Goal: Information Seeking & Learning: Learn about a topic

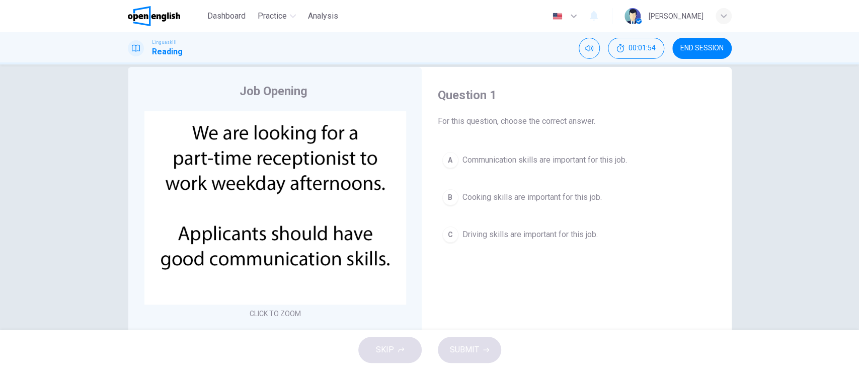
scroll to position [20, 0]
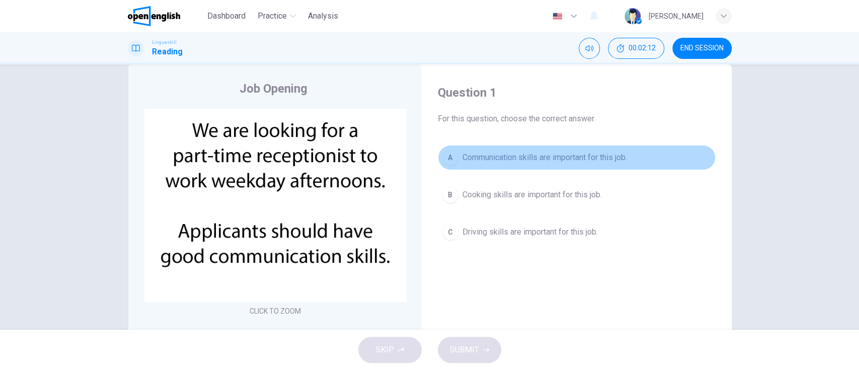
click at [434, 160] on span "Communication skills are important for this job." at bounding box center [544, 157] width 164 height 12
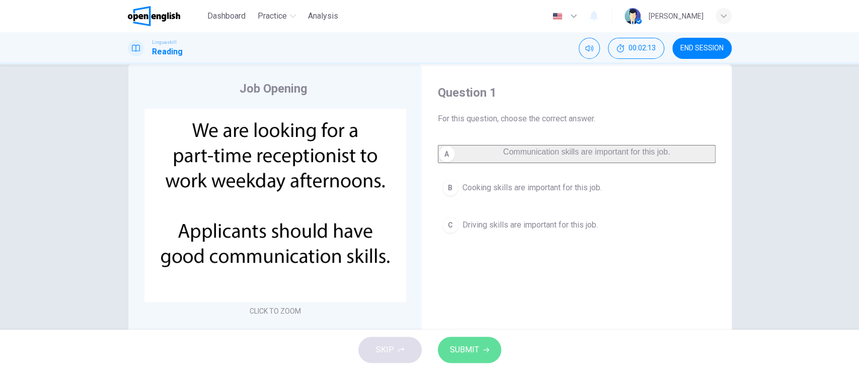
click at [434, 346] on span "SUBMIT" at bounding box center [464, 350] width 29 height 14
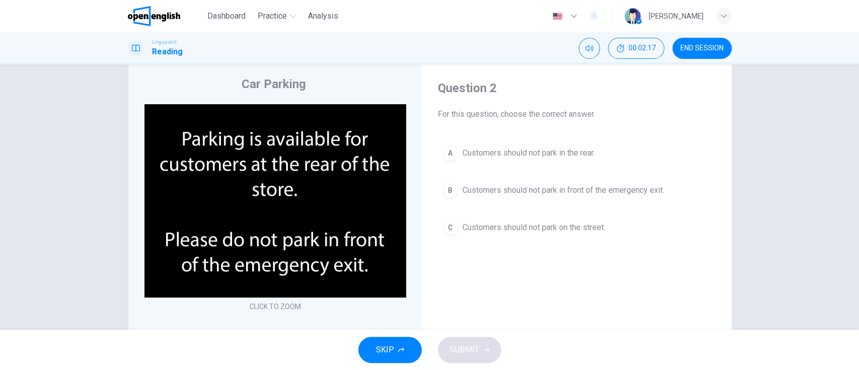
scroll to position [32, 0]
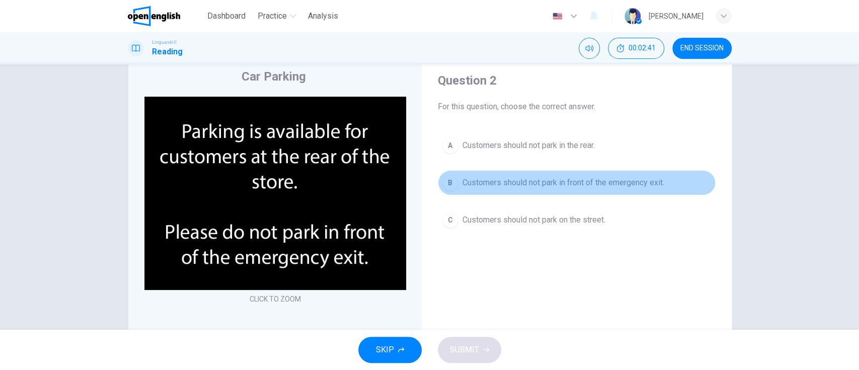
click at [434, 186] on span "Customers should not park in front of the emergency exit." at bounding box center [563, 183] width 202 height 12
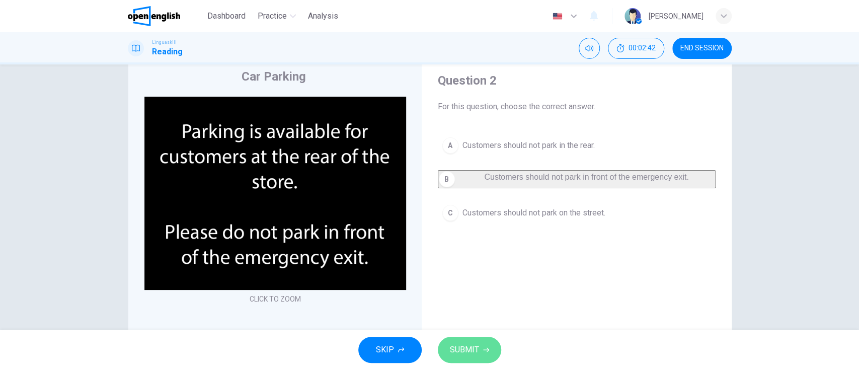
click at [434, 350] on span "SUBMIT" at bounding box center [464, 350] width 29 height 14
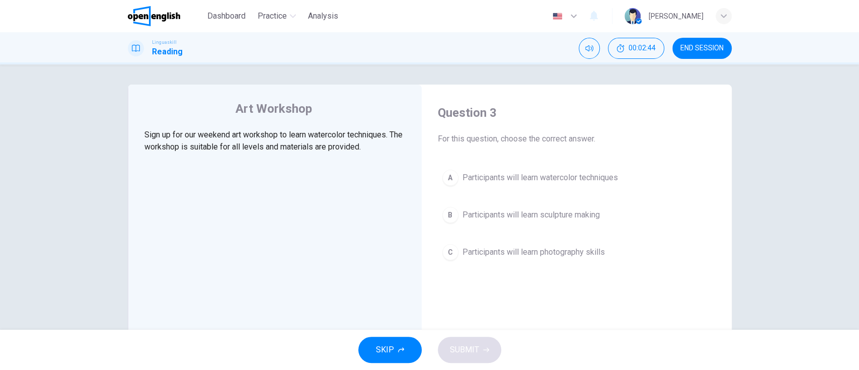
scroll to position [5, 0]
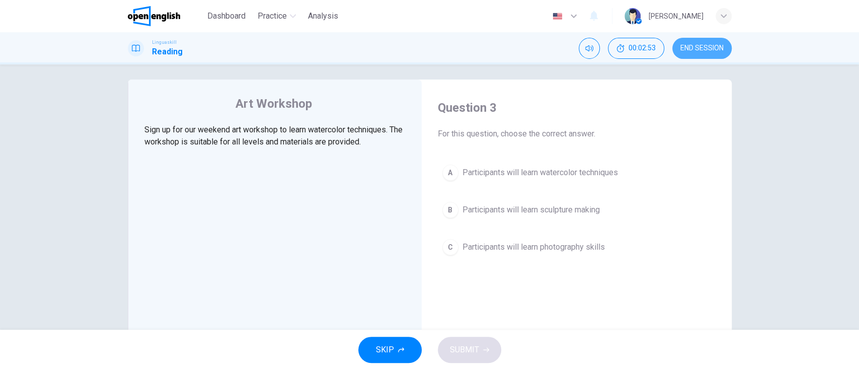
click at [434, 48] on span "END SESSION" at bounding box center [701, 48] width 43 height 8
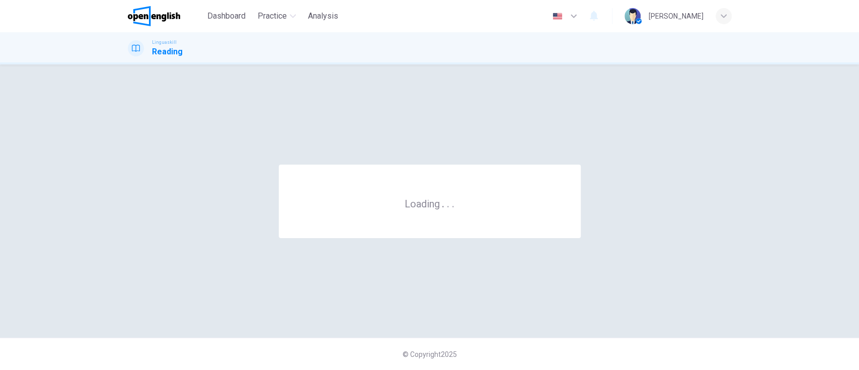
scroll to position [0, 0]
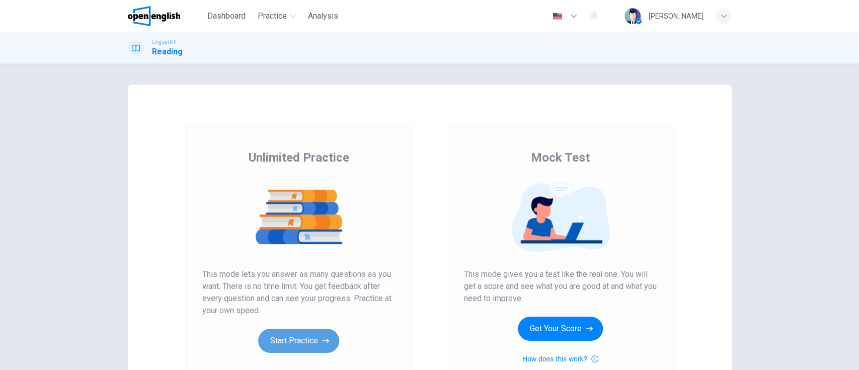
click at [296, 348] on button "Start Practice" at bounding box center [298, 340] width 81 height 24
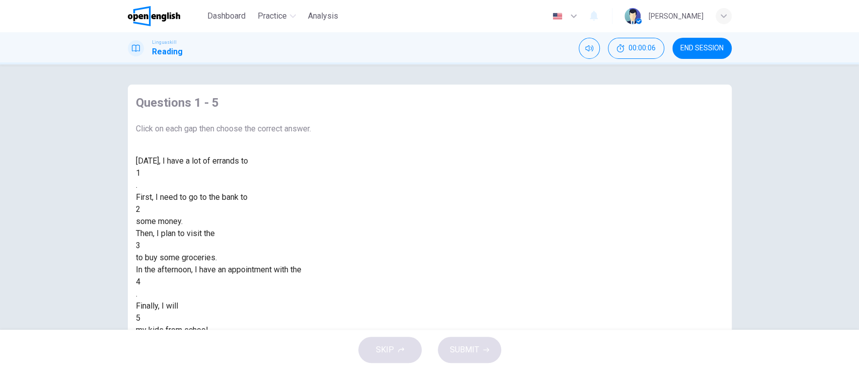
click at [140, 173] on div at bounding box center [140, 173] width 0 height 0
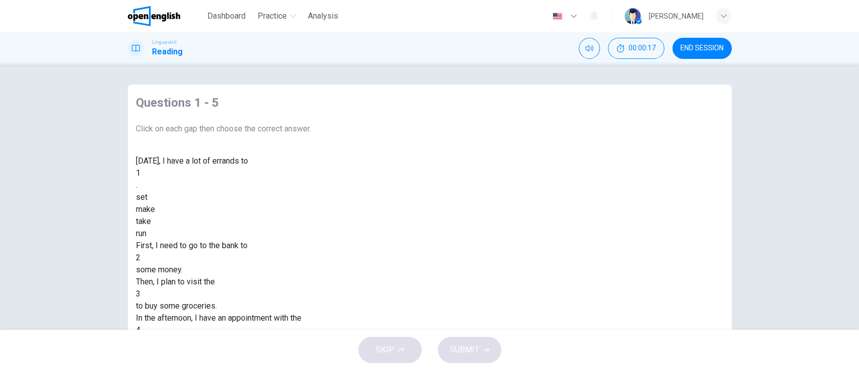
click at [311, 215] on div "make" at bounding box center [223, 209] width 175 height 12
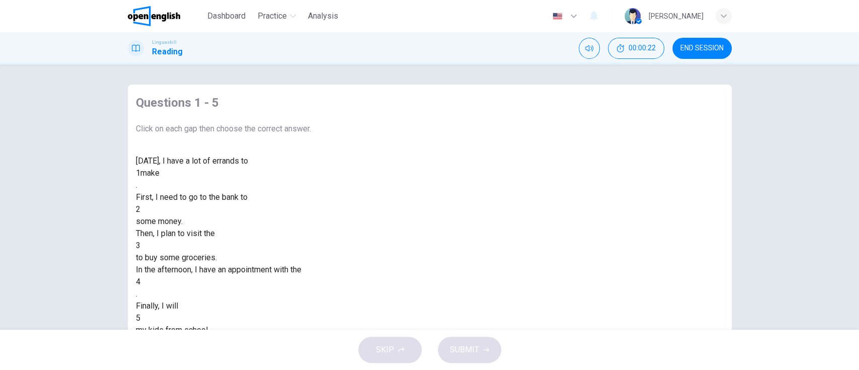
click at [140, 209] on div at bounding box center [140, 209] width 0 height 0
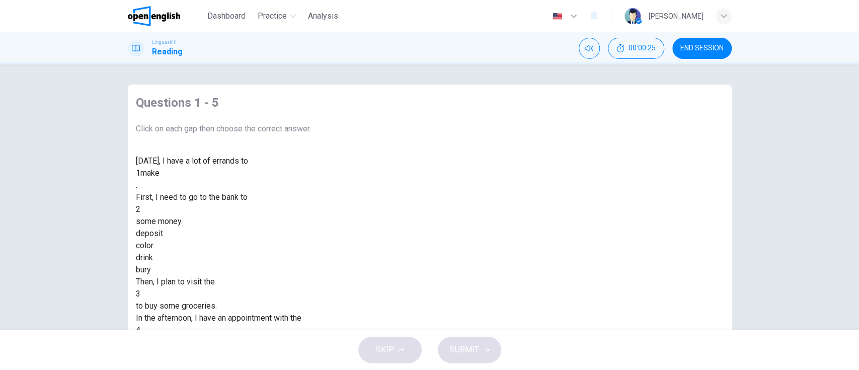
click at [311, 239] on div "deposit" at bounding box center [223, 233] width 175 height 12
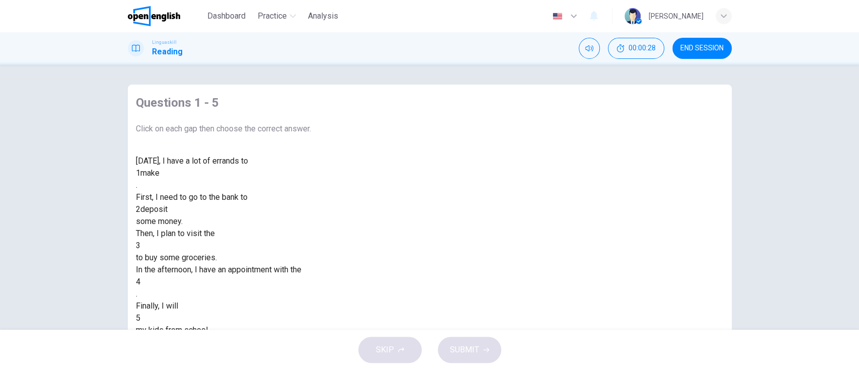
click at [140, 245] on div at bounding box center [140, 245] width 0 height 0
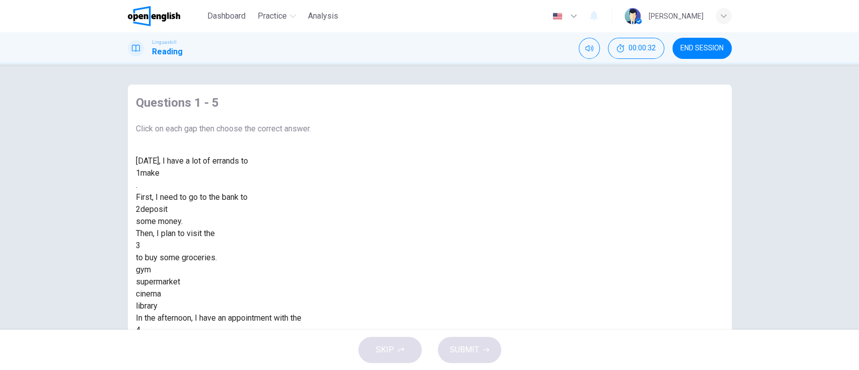
click at [311, 288] on div "supermarket" at bounding box center [223, 282] width 175 height 12
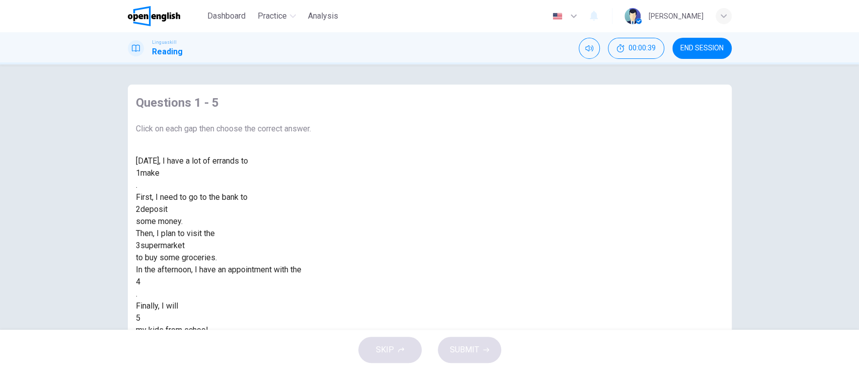
click at [140, 282] on div at bounding box center [140, 282] width 0 height 0
click at [311, 336] on div "dentist" at bounding box center [223, 342] width 175 height 12
click at [140, 318] on div at bounding box center [140, 318] width 0 height 0
click at [311, 348] on div "collect" at bounding box center [223, 354] width 175 height 12
click at [473, 352] on span "SUBMIT" at bounding box center [464, 350] width 29 height 14
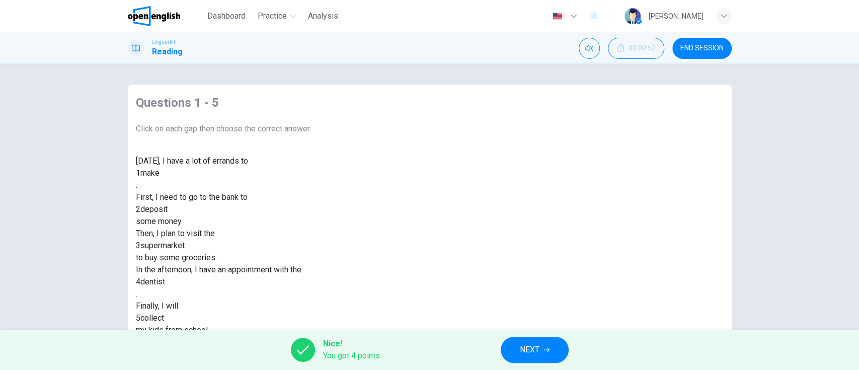
click at [537, 359] on button "NEXT" at bounding box center [534, 350] width 68 height 26
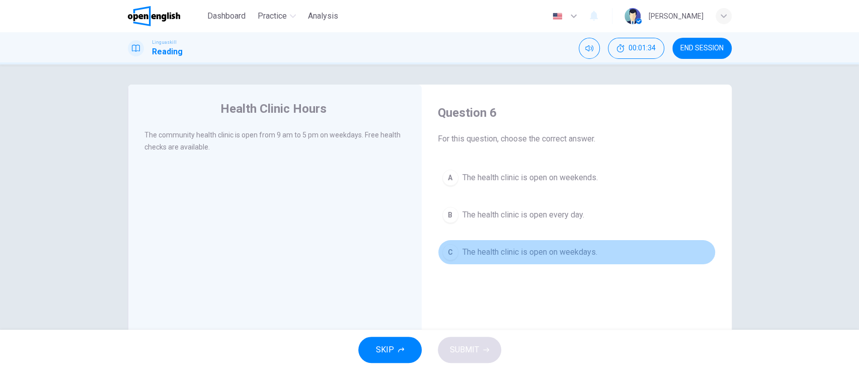
click at [563, 253] on span "The health clinic is open on weekdays." at bounding box center [529, 252] width 135 height 12
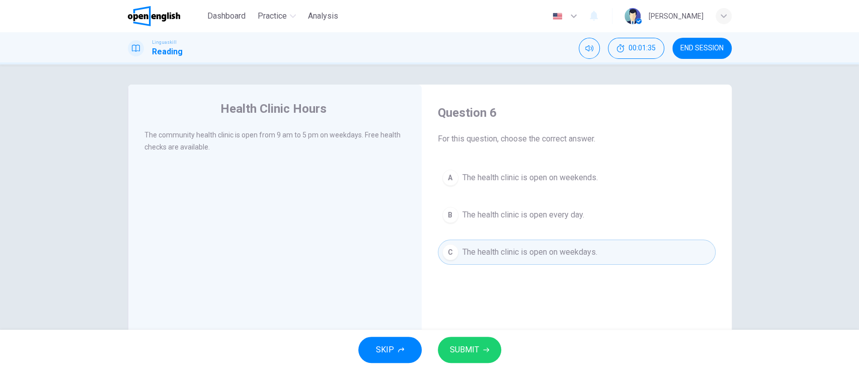
click at [473, 349] on span "SUBMIT" at bounding box center [464, 350] width 29 height 14
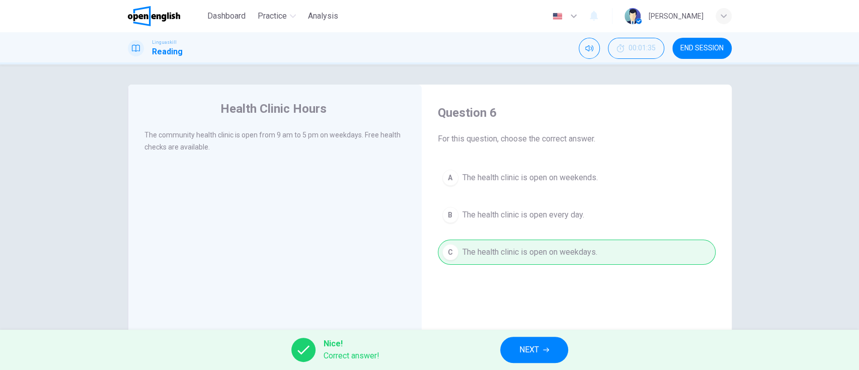
click at [525, 352] on span "NEXT" at bounding box center [529, 350] width 20 height 14
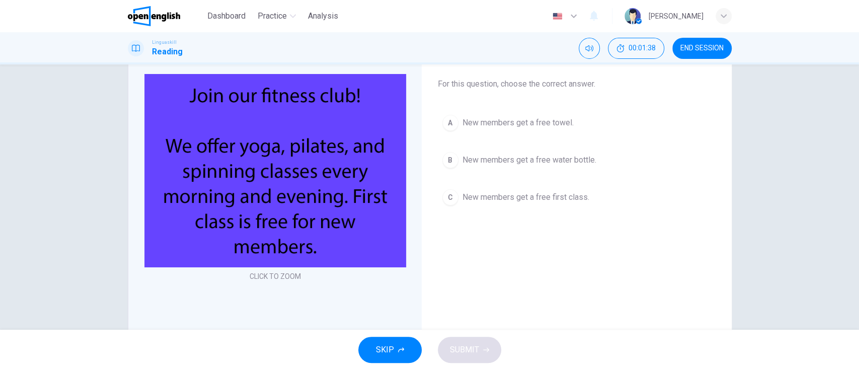
scroll to position [67, 0]
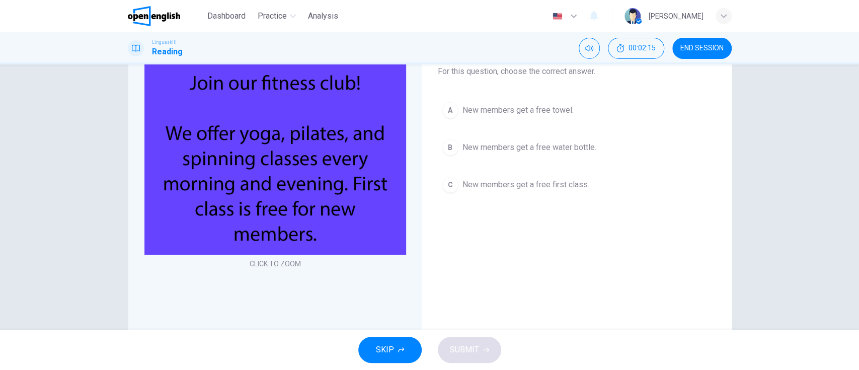
click at [555, 189] on span "New members get a free first class." at bounding box center [525, 185] width 127 height 12
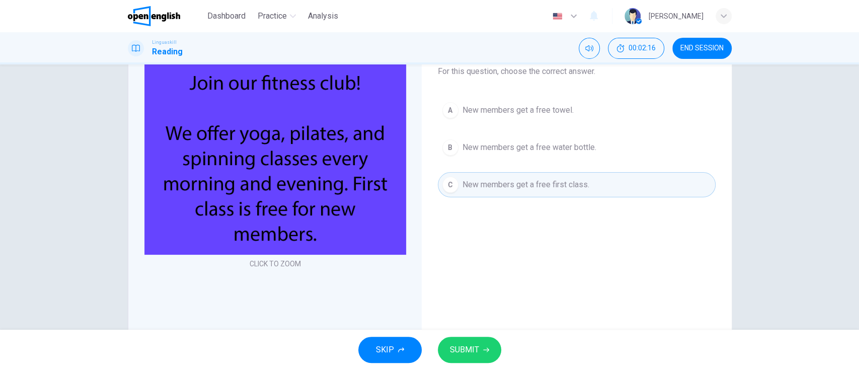
click at [483, 341] on button "SUBMIT" at bounding box center [469, 350] width 63 height 26
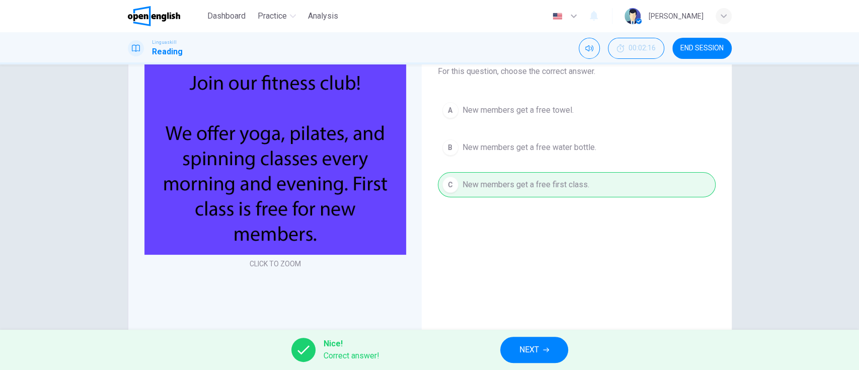
click at [533, 347] on span "NEXT" at bounding box center [529, 350] width 20 height 14
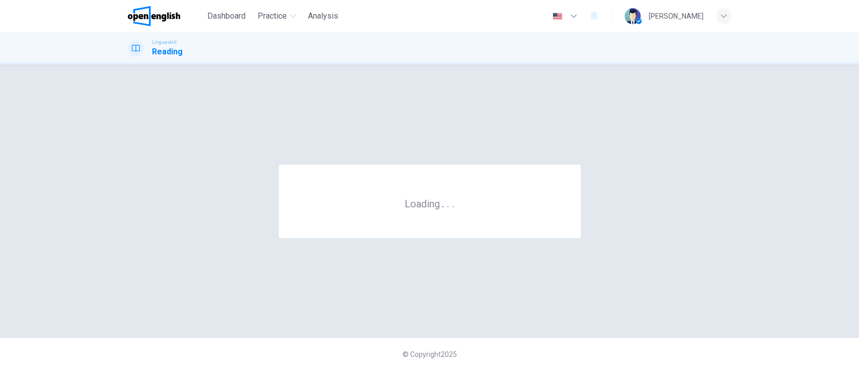
scroll to position [0, 0]
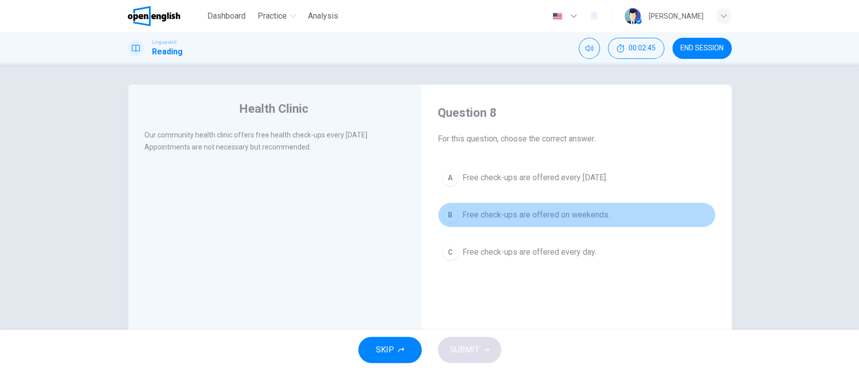
click at [575, 213] on span "Free check-ups are offered on weekends." at bounding box center [535, 215] width 147 height 12
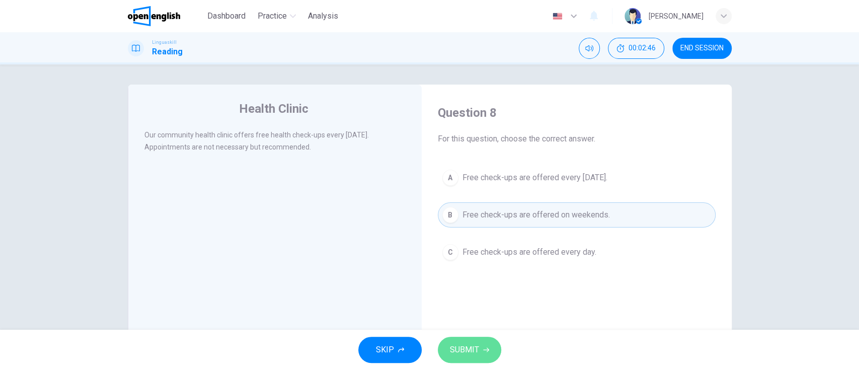
click at [474, 350] on span "SUBMIT" at bounding box center [464, 350] width 29 height 14
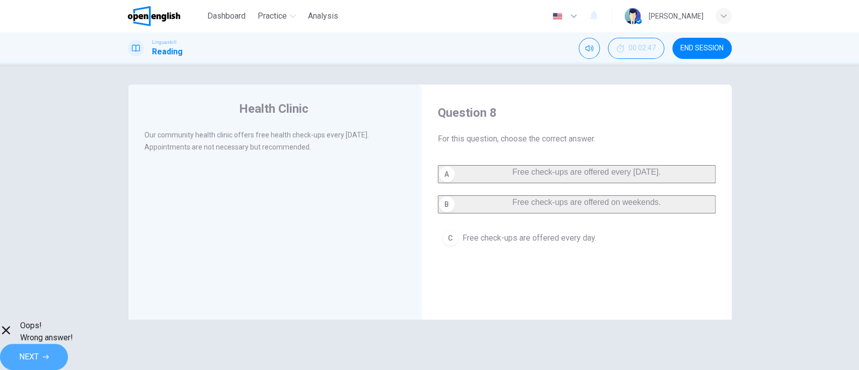
click at [68, 350] on button "NEXT" at bounding box center [34, 357] width 68 height 26
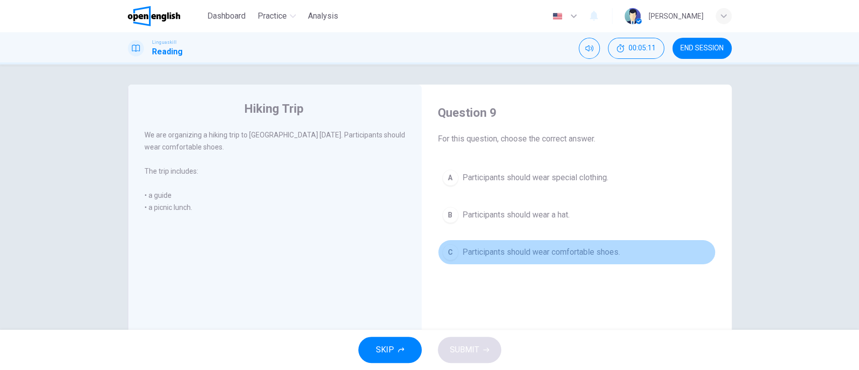
click at [474, 252] on span "Participants should wear comfortable shoes." at bounding box center [540, 252] width 157 height 12
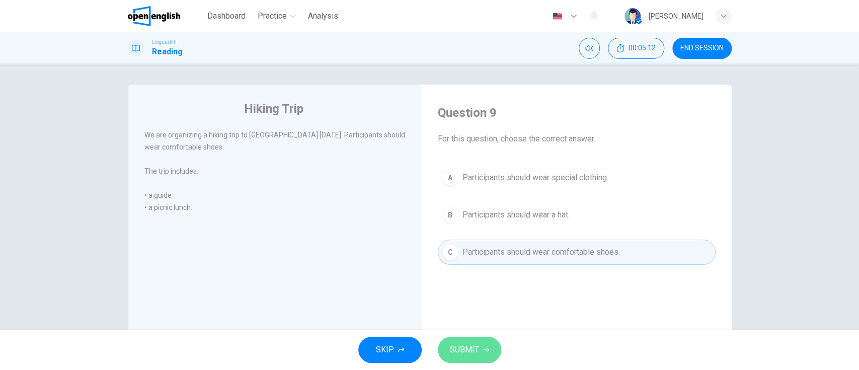
click at [472, 362] on button "SUBMIT" at bounding box center [469, 350] width 63 height 26
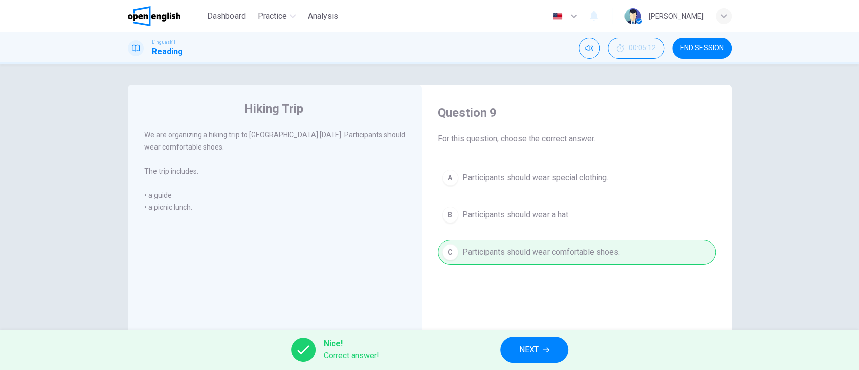
click at [540, 354] on button "NEXT" at bounding box center [534, 350] width 68 height 26
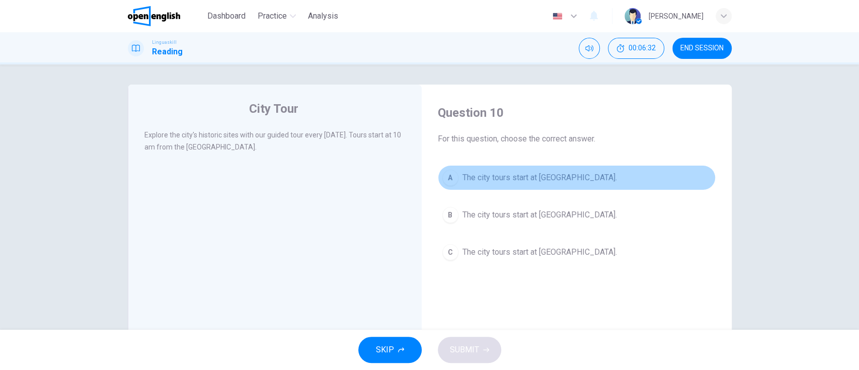
click at [541, 180] on span "The city tours start at City Museum." at bounding box center [539, 178] width 154 height 12
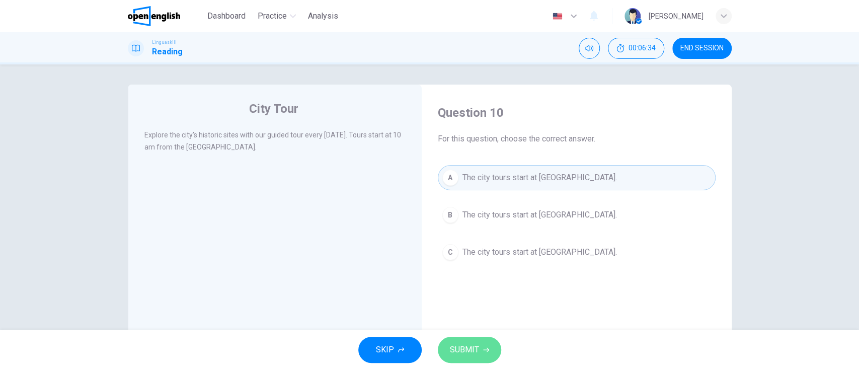
click at [475, 348] on span "SUBMIT" at bounding box center [464, 350] width 29 height 14
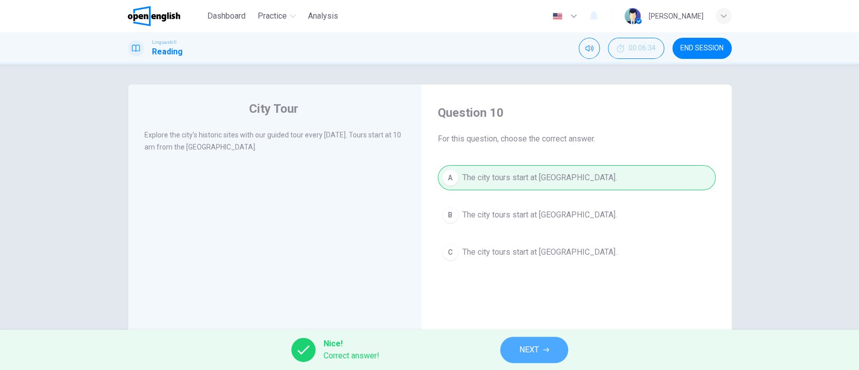
click at [534, 352] on span "NEXT" at bounding box center [529, 350] width 20 height 14
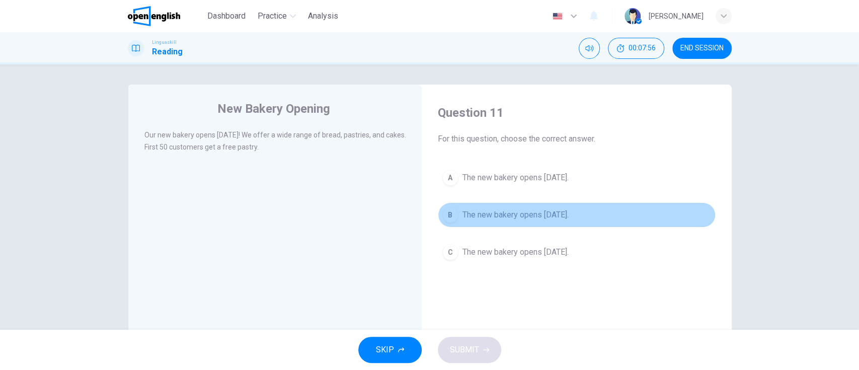
click at [592, 218] on button "B The new bakery opens next Monday." at bounding box center [577, 214] width 278 height 25
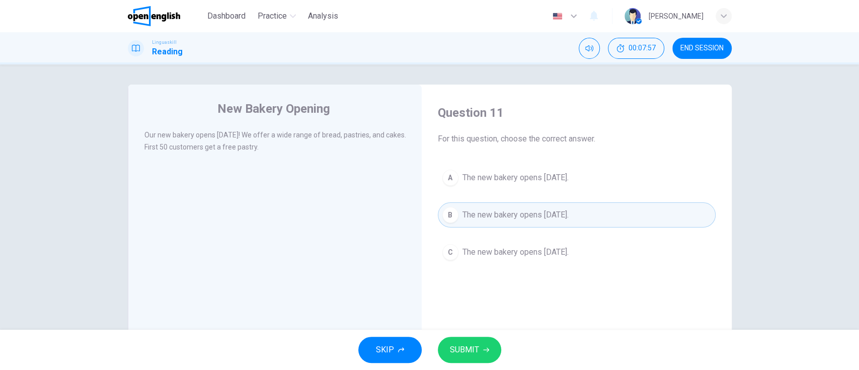
click at [471, 354] on span "SUBMIT" at bounding box center [464, 350] width 29 height 14
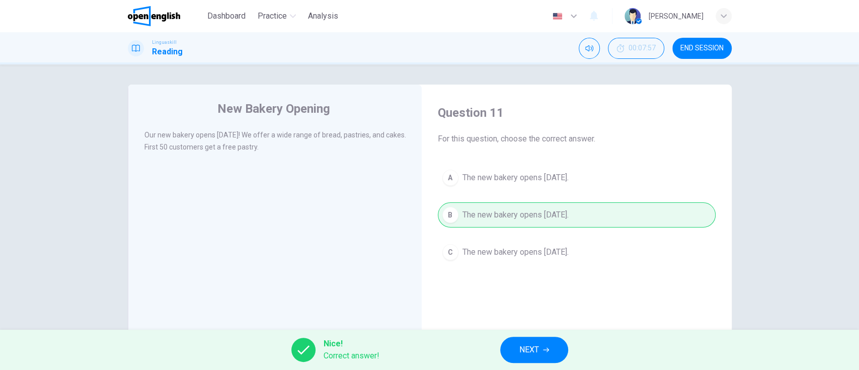
click at [553, 344] on button "NEXT" at bounding box center [534, 350] width 68 height 26
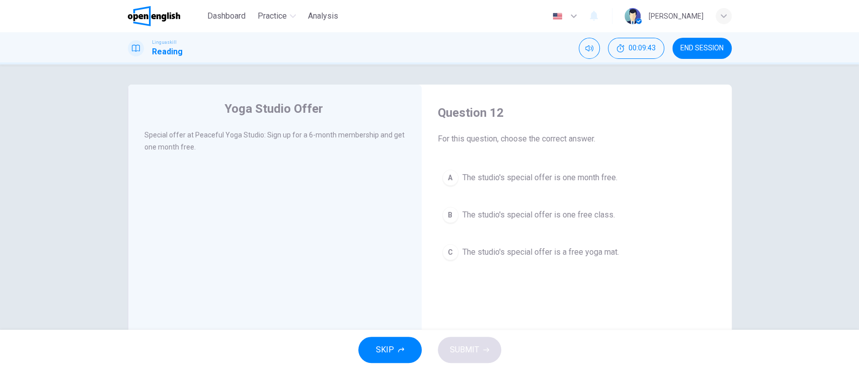
click at [579, 222] on button "B The studio's special offer is one free class." at bounding box center [577, 214] width 278 height 25
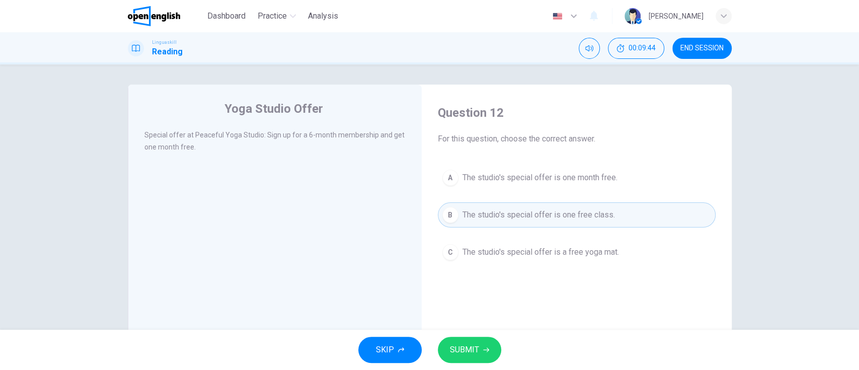
click at [483, 351] on icon "button" at bounding box center [486, 350] width 6 height 6
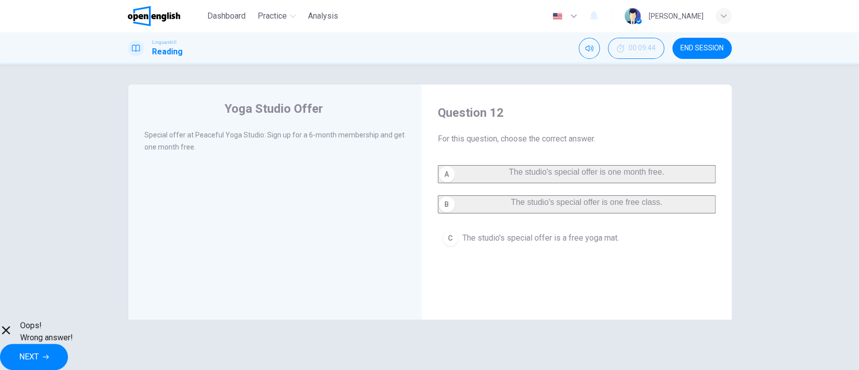
click at [39, 350] on span "NEXT" at bounding box center [29, 357] width 20 height 14
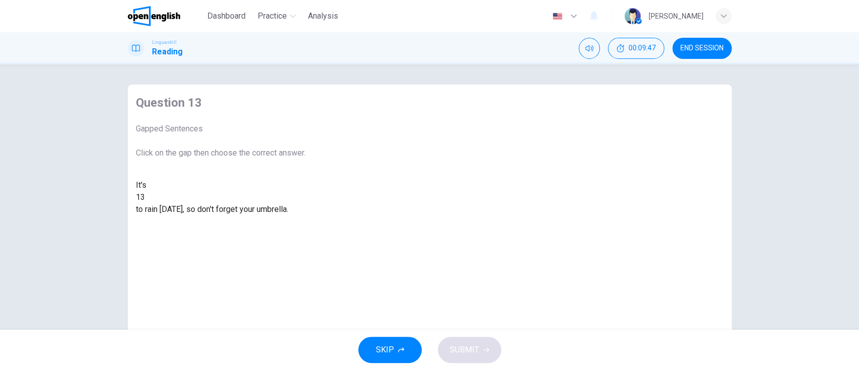
click at [145, 197] on div at bounding box center [145, 197] width 0 height 0
click at [305, 227] on div "likely" at bounding box center [221, 221] width 170 height 12
click at [468, 348] on span "SUBMIT" at bounding box center [464, 350] width 29 height 14
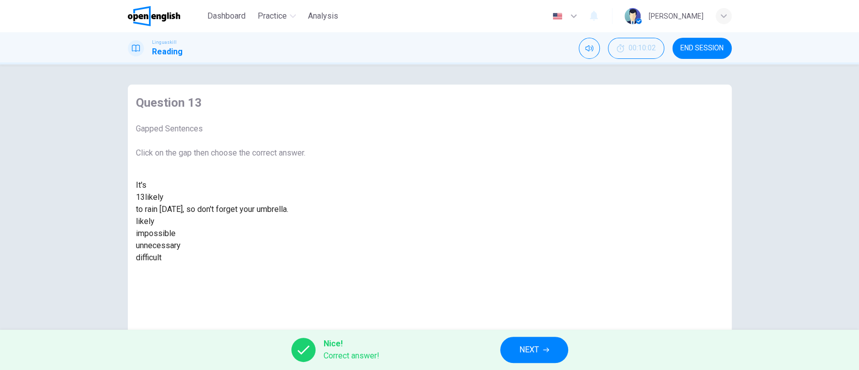
click at [505, 352] on button "NEXT" at bounding box center [534, 350] width 68 height 26
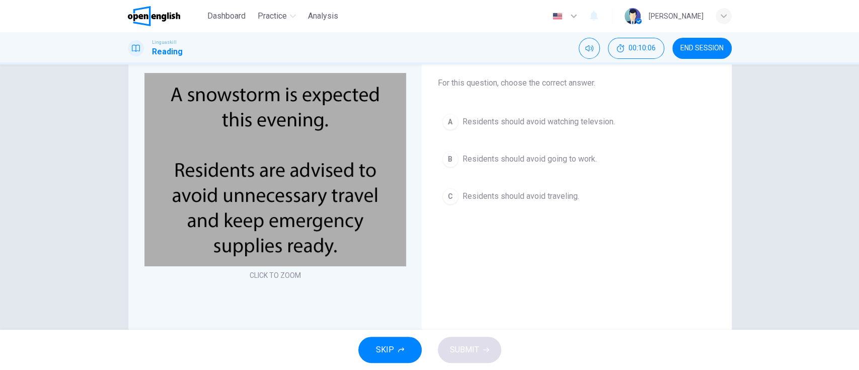
scroll to position [55, 0]
click at [551, 199] on span "Residents should avoid traveling." at bounding box center [520, 197] width 117 height 12
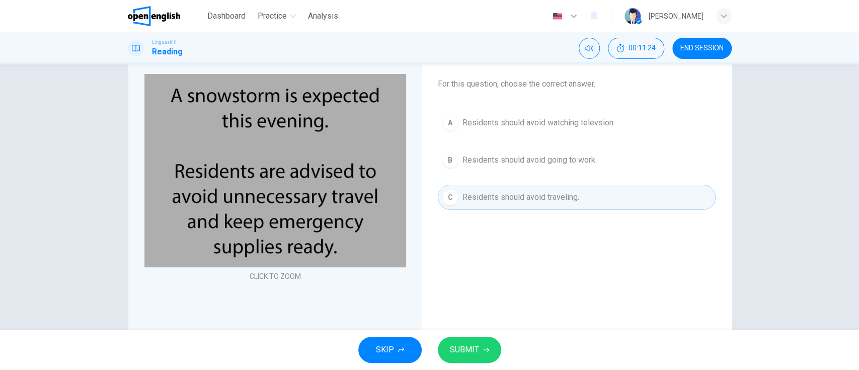
click at [467, 348] on span "SUBMIT" at bounding box center [464, 350] width 29 height 14
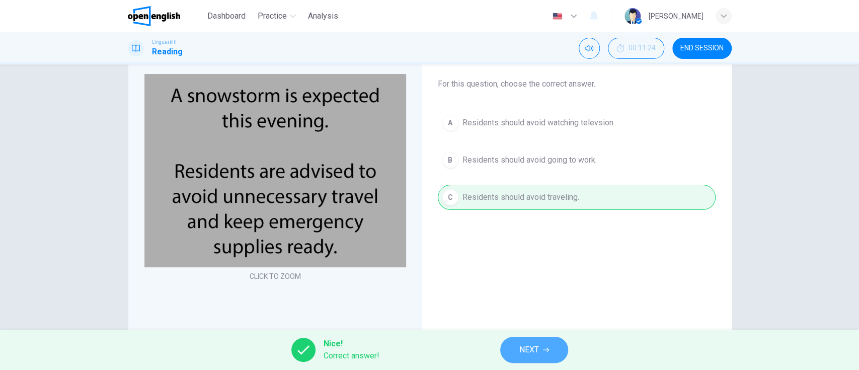
click at [543, 350] on icon "button" at bounding box center [546, 350] width 6 height 6
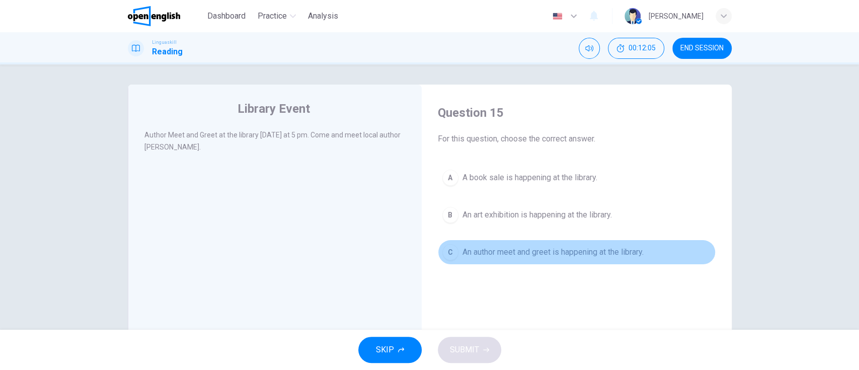
click at [605, 258] on button "C An author meet and greet is happening at the library." at bounding box center [577, 251] width 278 height 25
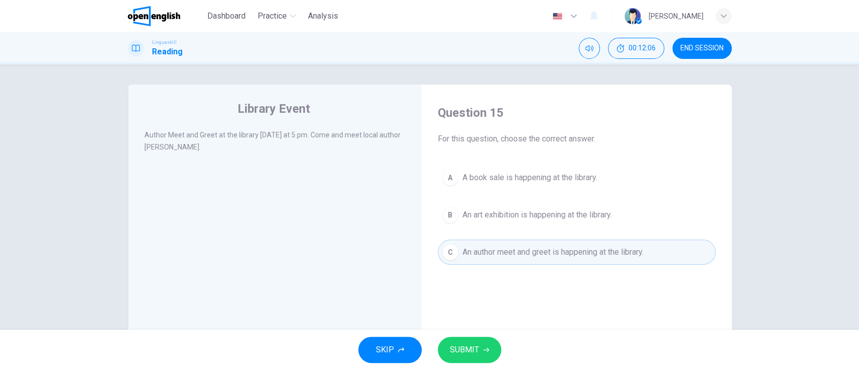
click at [476, 352] on span "SUBMIT" at bounding box center [464, 350] width 29 height 14
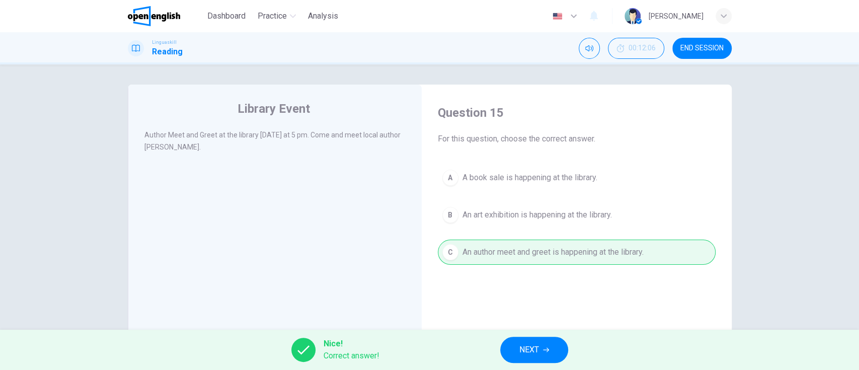
click at [530, 346] on span "NEXT" at bounding box center [529, 350] width 20 height 14
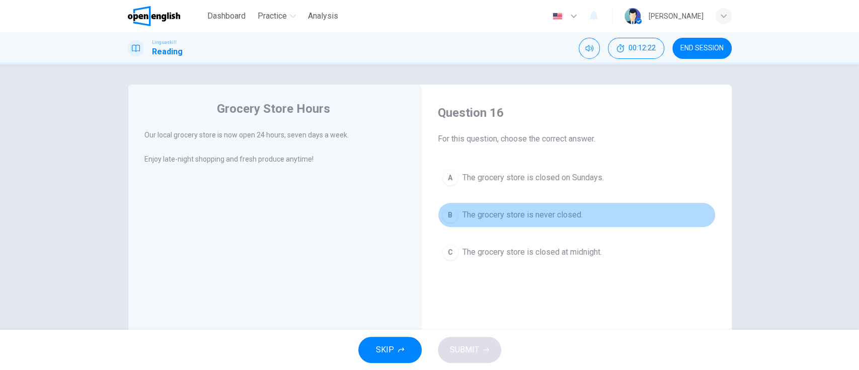
click at [547, 209] on span "The grocery store is never closed." at bounding box center [522, 215] width 120 height 12
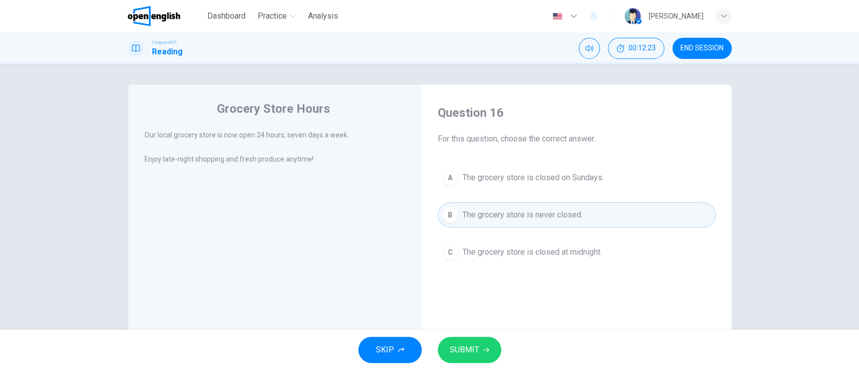
click at [483, 347] on icon "button" at bounding box center [486, 350] width 6 height 6
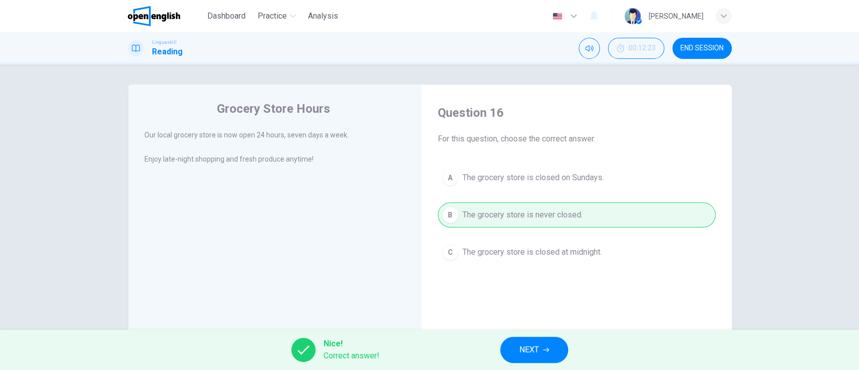
click at [520, 348] on span "NEXT" at bounding box center [529, 350] width 20 height 14
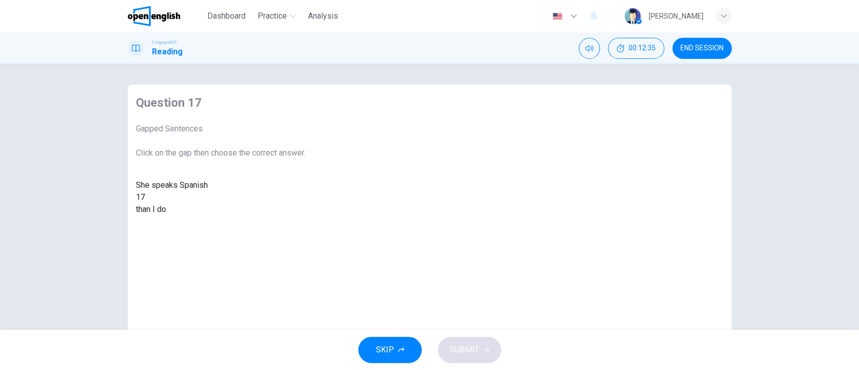
click at [145, 197] on div at bounding box center [145, 197] width 0 height 0
click at [305, 227] on div "more fluently" at bounding box center [221, 221] width 170 height 12
click at [486, 345] on button "SUBMIT" at bounding box center [469, 350] width 63 height 26
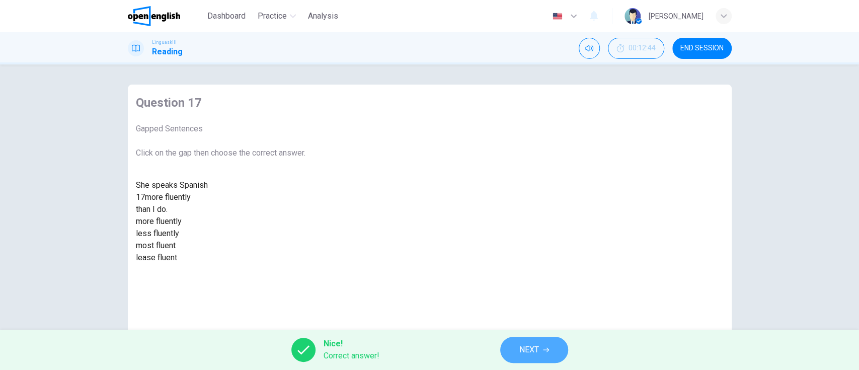
click at [538, 353] on span "NEXT" at bounding box center [529, 350] width 20 height 14
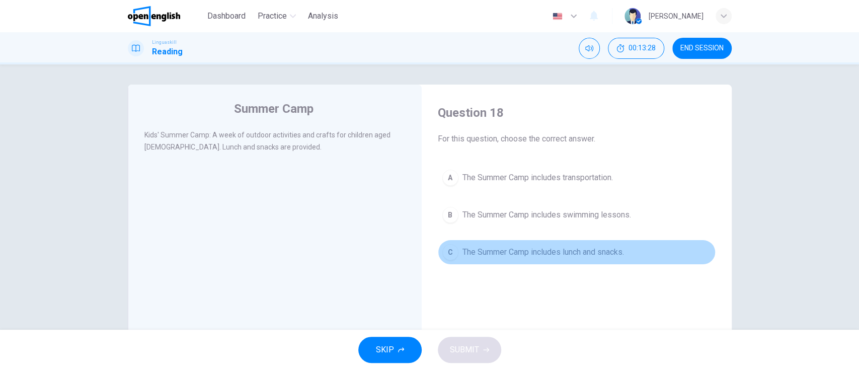
click at [605, 253] on span "The Summer Camp includes lunch and snacks." at bounding box center [542, 252] width 161 height 12
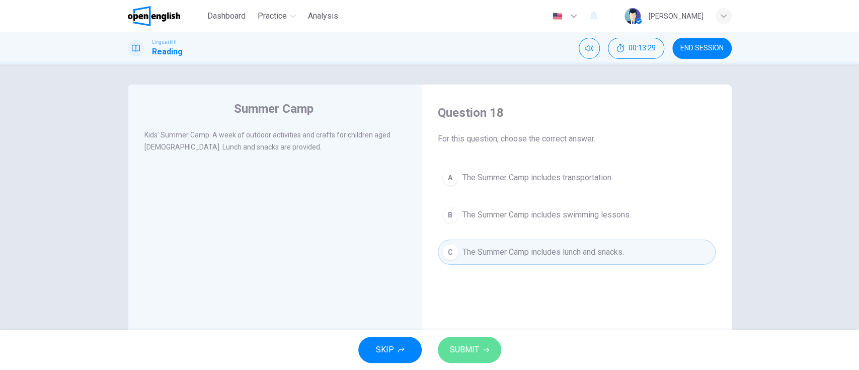
click at [478, 352] on button "SUBMIT" at bounding box center [469, 350] width 63 height 26
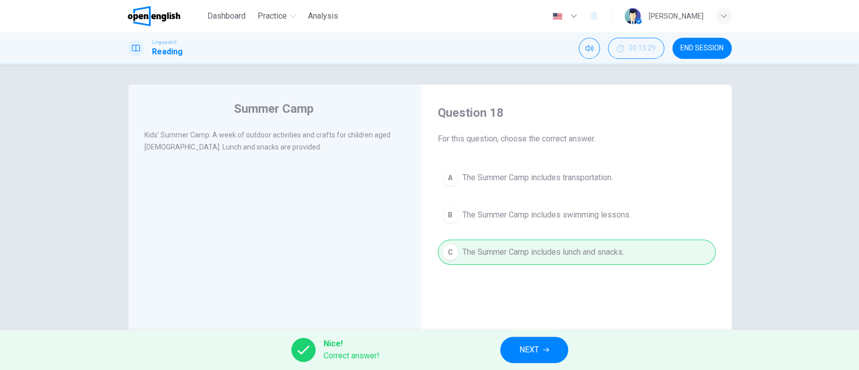
click at [516, 351] on button "NEXT" at bounding box center [534, 350] width 68 height 26
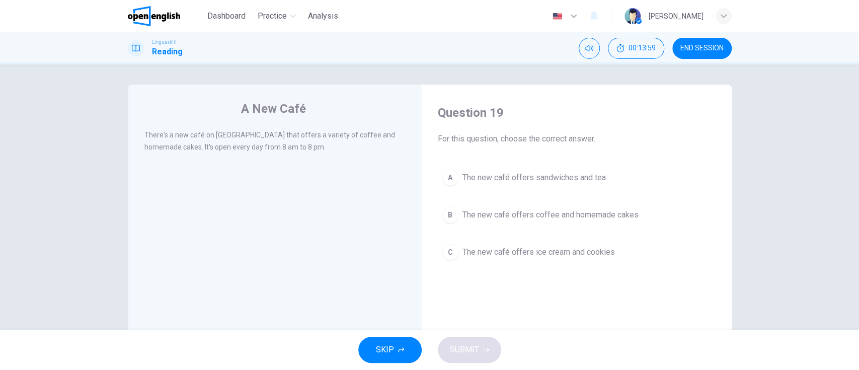
click at [624, 213] on span "The new café offers coffee and homemade cakes" at bounding box center [550, 215] width 176 height 12
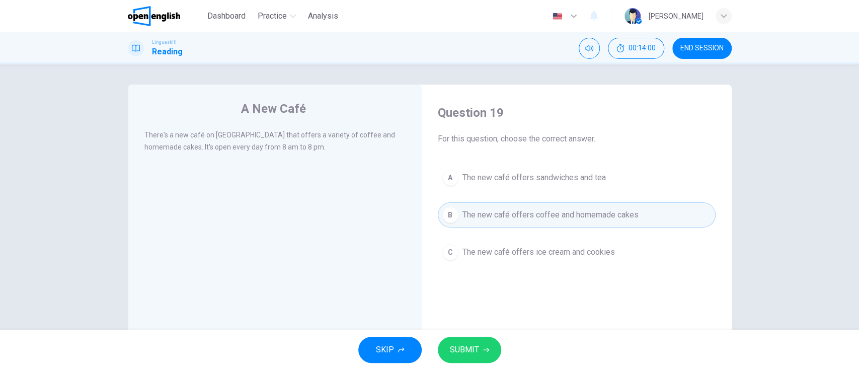
click at [469, 350] on span "SUBMIT" at bounding box center [464, 350] width 29 height 14
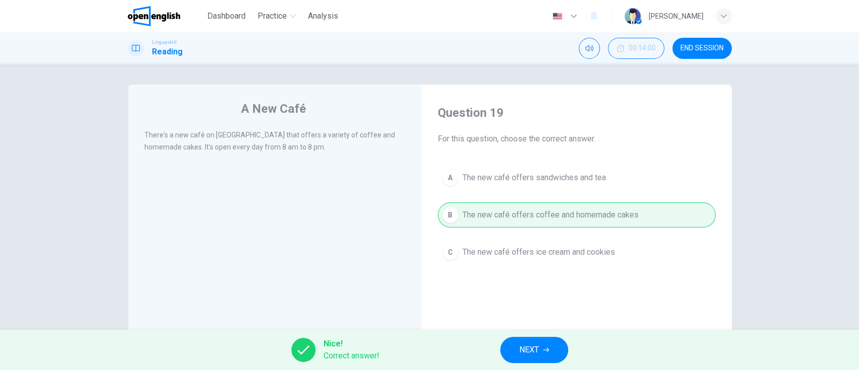
click at [538, 350] on span "NEXT" at bounding box center [529, 350] width 20 height 14
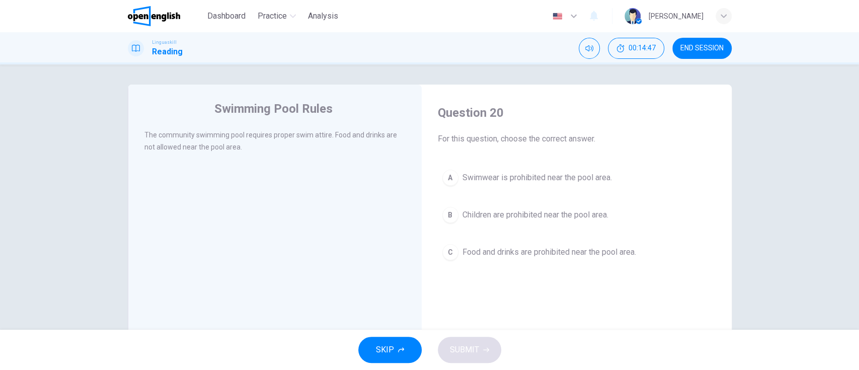
click at [600, 252] on span "Food and drinks are prohibited near the pool area." at bounding box center [549, 252] width 174 height 12
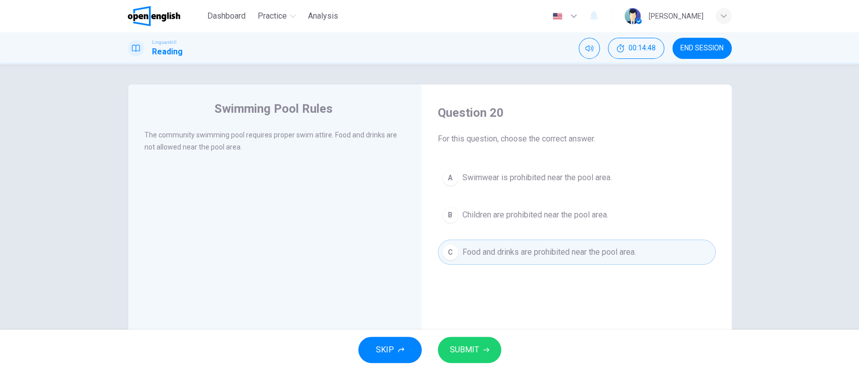
click at [471, 350] on span "SUBMIT" at bounding box center [464, 350] width 29 height 14
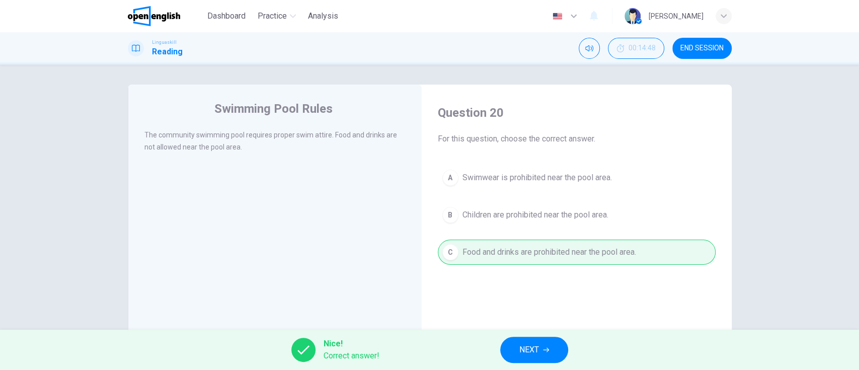
click at [528, 349] on span "NEXT" at bounding box center [529, 350] width 20 height 14
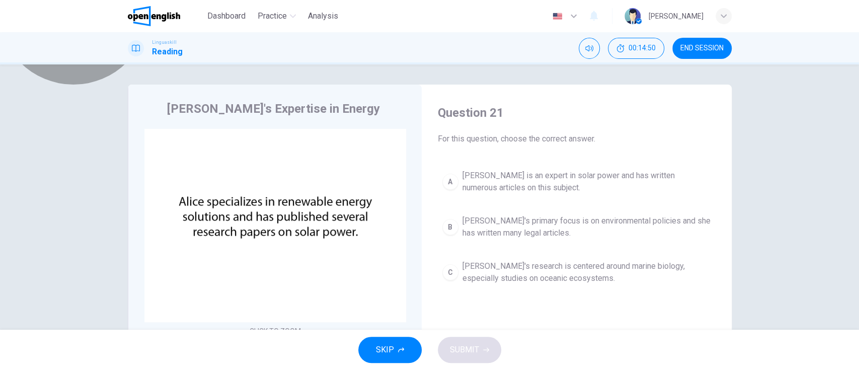
click at [199, 338] on button "Click to Zoom" at bounding box center [171, 345] width 55 height 14
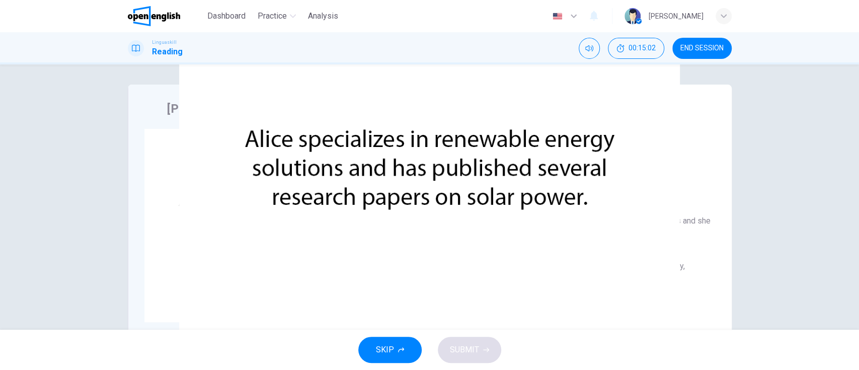
click at [139, 369] on button "button" at bounding box center [138, 376] width 2 height 10
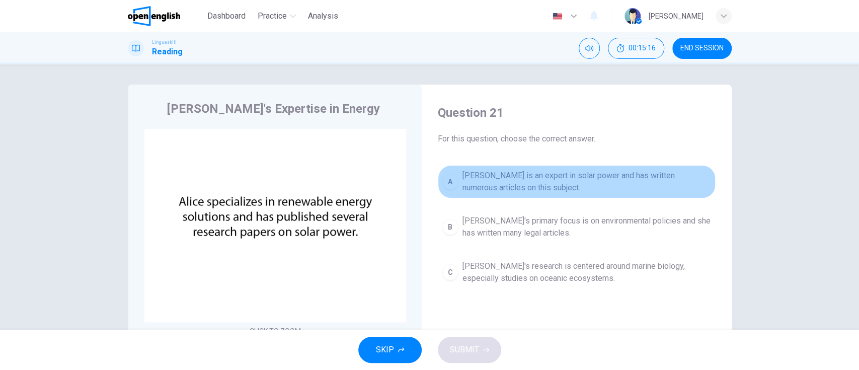
click at [660, 171] on span "Alice is an expert in solar power and has written numerous articles on this sub…" at bounding box center [586, 182] width 248 height 24
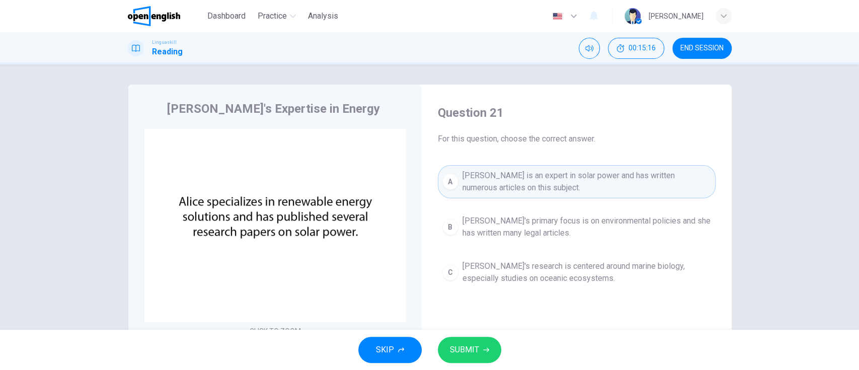
click at [464, 356] on span "SUBMIT" at bounding box center [464, 350] width 29 height 14
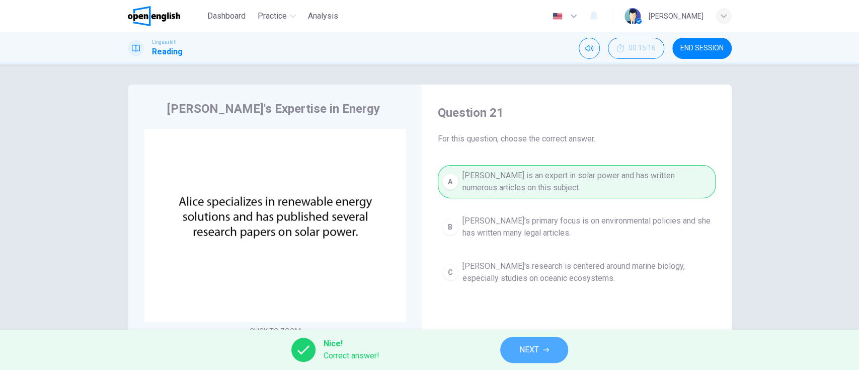
click at [536, 345] on span "NEXT" at bounding box center [529, 350] width 20 height 14
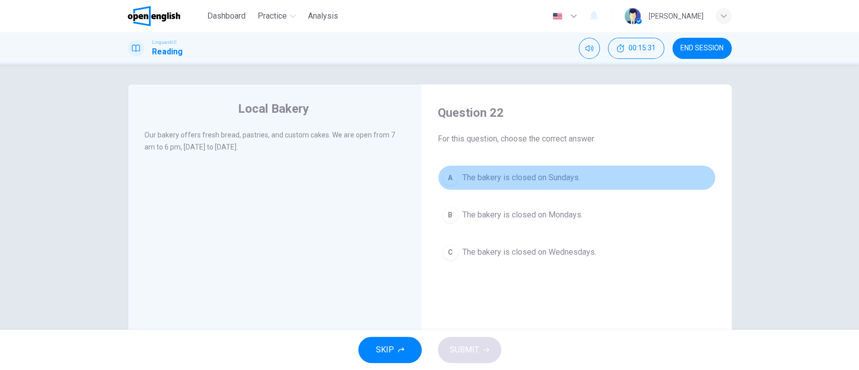
click at [583, 174] on button "A The bakery is closed on Sundays." at bounding box center [577, 177] width 278 height 25
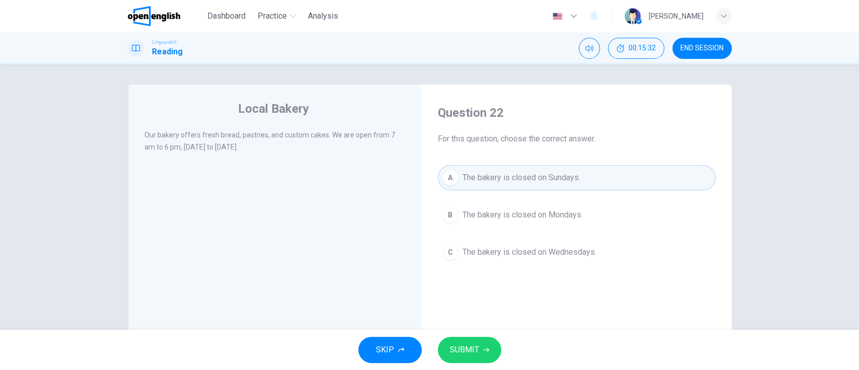
click at [460, 362] on button "SUBMIT" at bounding box center [469, 350] width 63 height 26
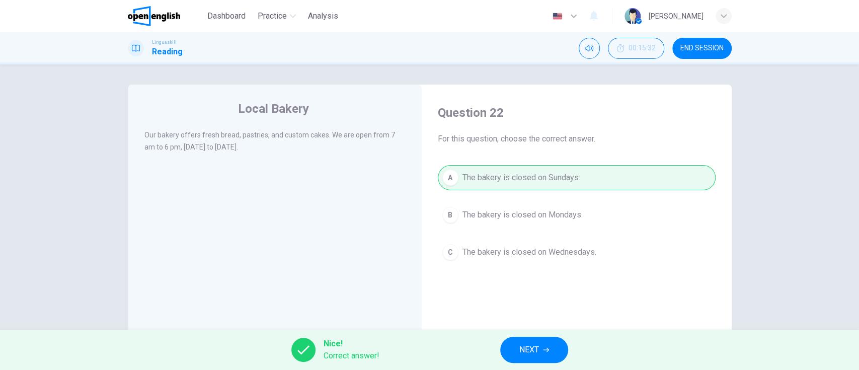
click at [530, 347] on span "NEXT" at bounding box center [529, 350] width 20 height 14
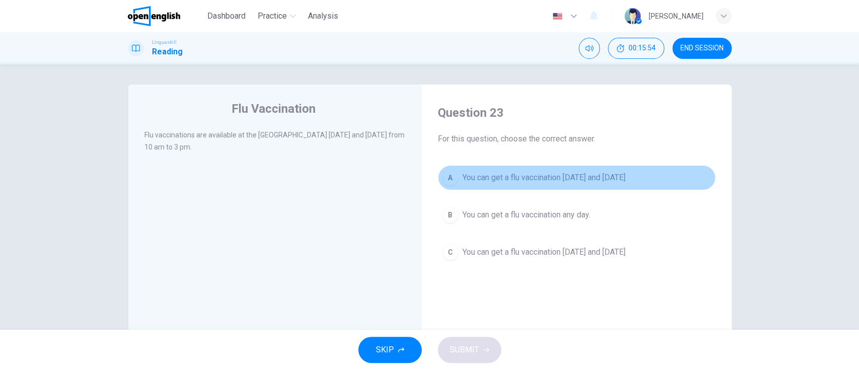
click at [625, 176] on span "You can get a flu vaccination on Monday and Thursday" at bounding box center [543, 178] width 163 height 12
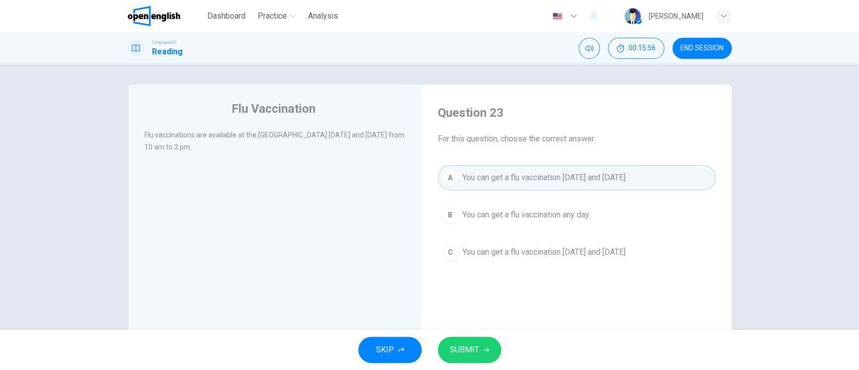
click at [465, 347] on span "SUBMIT" at bounding box center [464, 350] width 29 height 14
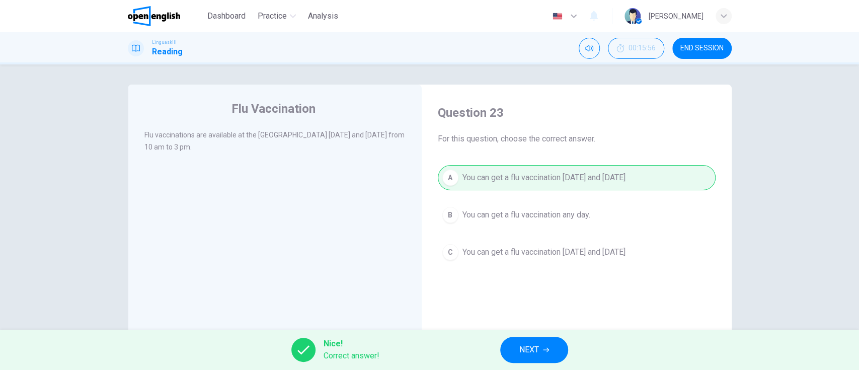
click at [508, 348] on button "NEXT" at bounding box center [534, 350] width 68 height 26
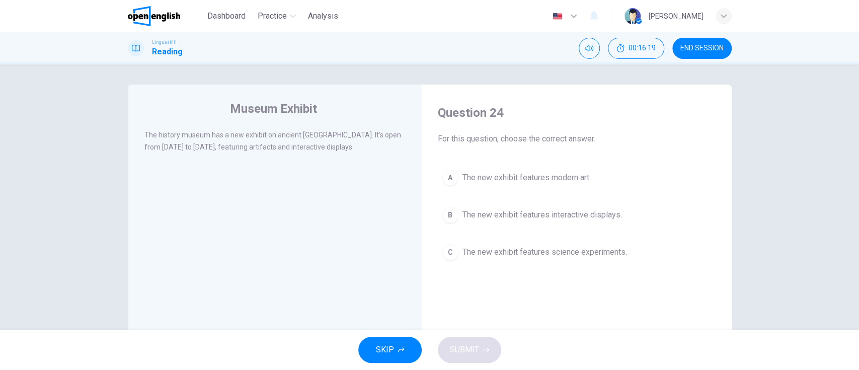
click at [600, 254] on span "The new exhibit features science experiments." at bounding box center [544, 252] width 164 height 12
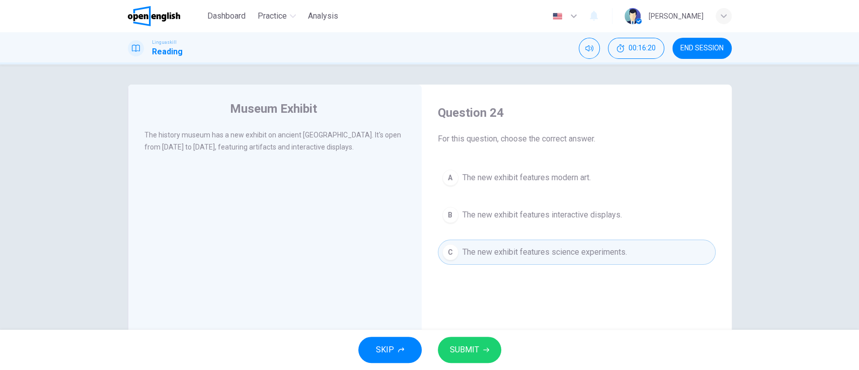
click at [460, 347] on span "SUBMIT" at bounding box center [464, 350] width 29 height 14
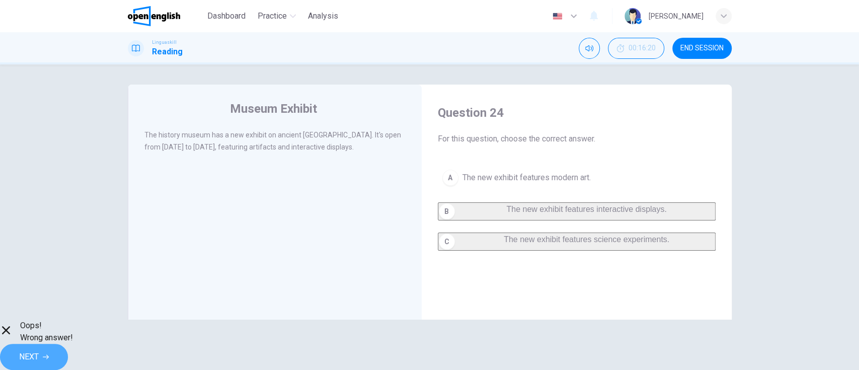
click at [39, 350] on span "NEXT" at bounding box center [29, 357] width 20 height 14
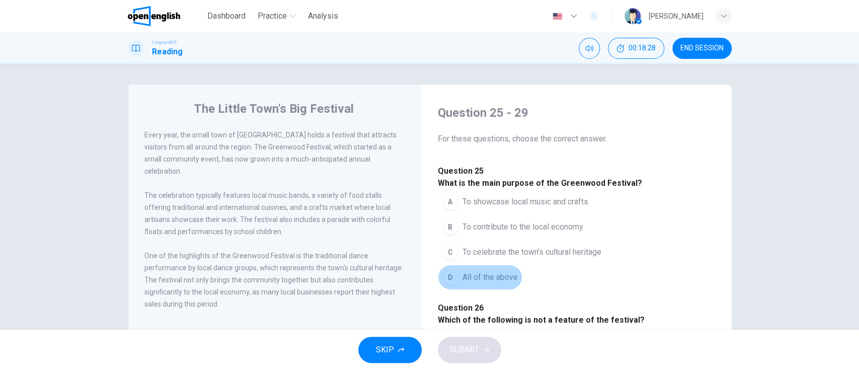
click at [480, 283] on span "All of the above" at bounding box center [489, 277] width 55 height 12
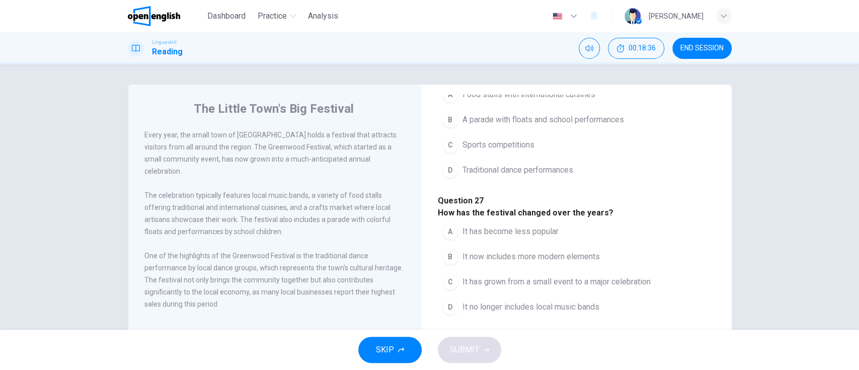
scroll to position [252, 0]
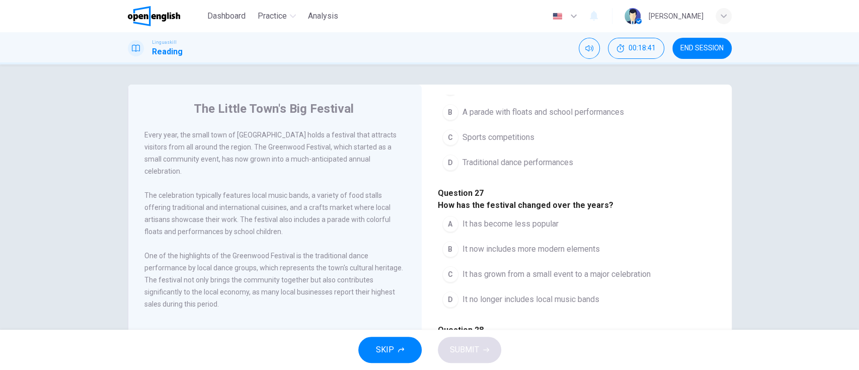
click at [539, 150] on button "C Sports competitions" at bounding box center [488, 137] width 101 height 25
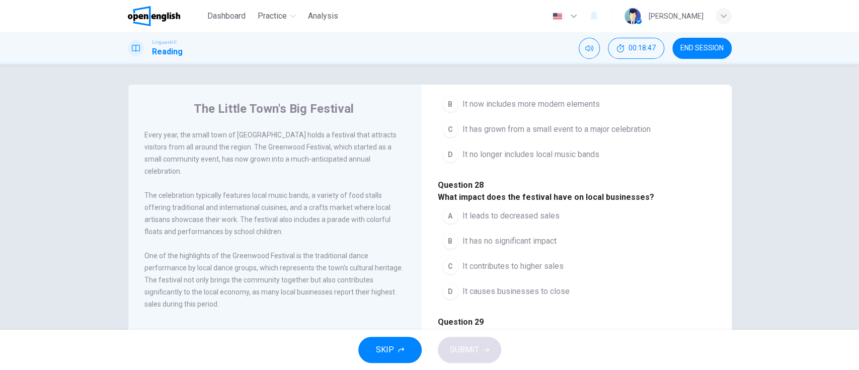
scroll to position [392, 0]
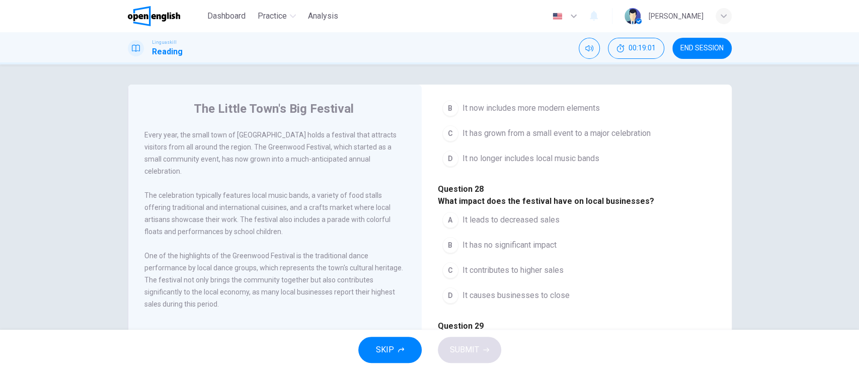
click at [646, 146] on button "C It has grown from a small event to a major celebration" at bounding box center [546, 133] width 217 height 25
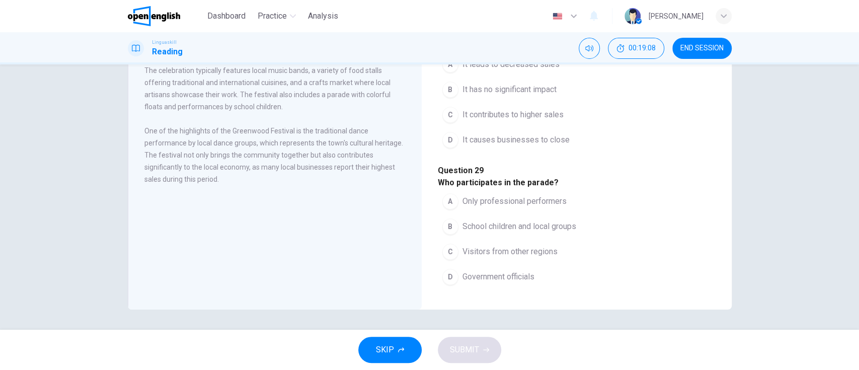
scroll to position [501, 0]
click at [568, 127] on button "C It contributes to higher sales" at bounding box center [503, 114] width 130 height 25
click at [580, 214] on button "B School children and local groups" at bounding box center [509, 226] width 143 height 25
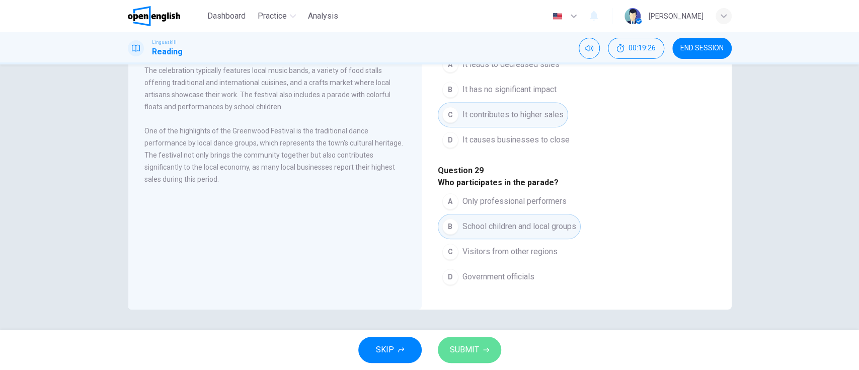
click at [481, 351] on button "SUBMIT" at bounding box center [469, 350] width 63 height 26
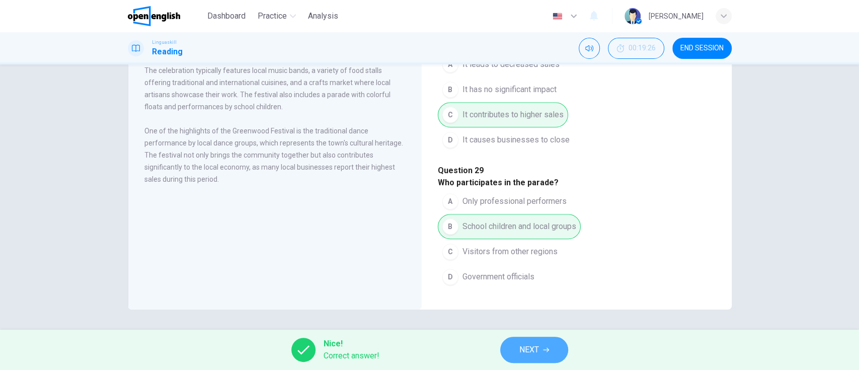
click at [534, 349] on span "NEXT" at bounding box center [529, 350] width 20 height 14
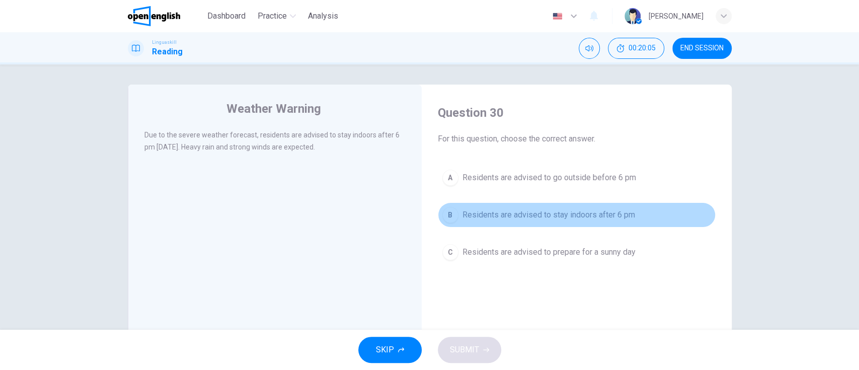
click at [603, 215] on span "Residents are advised to stay indoors after 6 pm" at bounding box center [548, 215] width 173 height 12
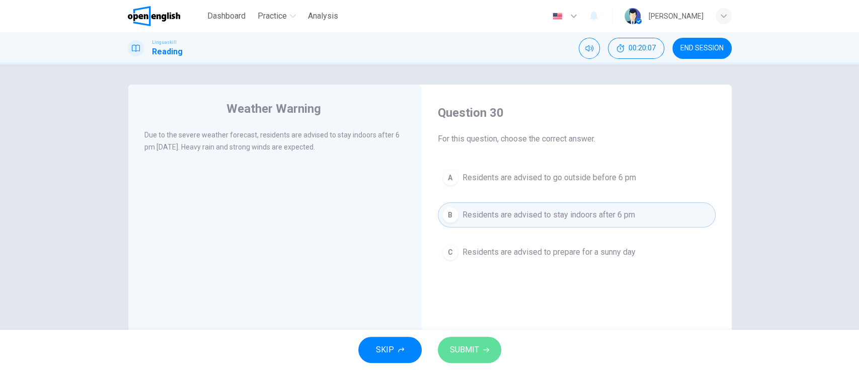
click at [479, 351] on button "SUBMIT" at bounding box center [469, 350] width 63 height 26
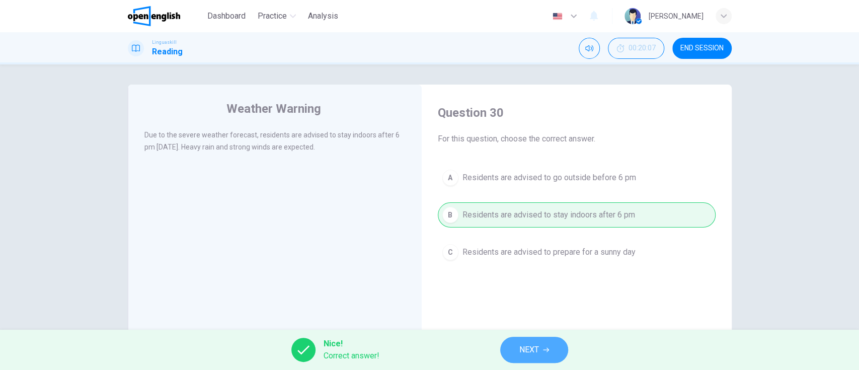
click at [523, 349] on span "NEXT" at bounding box center [529, 350] width 20 height 14
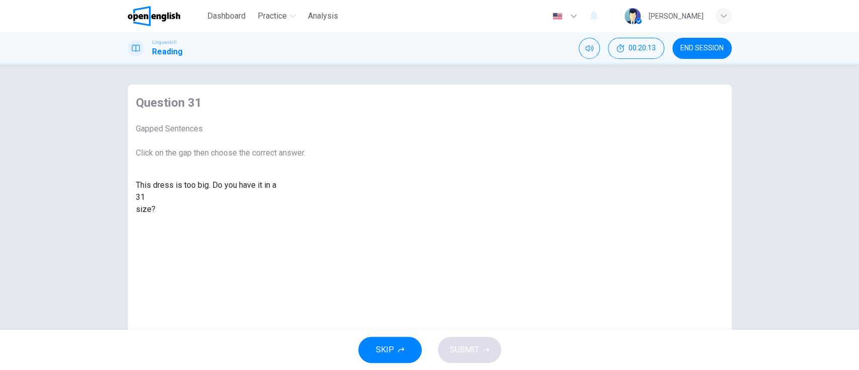
click at [305, 215] on div "This dress is too big. Do you have it in a 31 size?" at bounding box center [221, 197] width 170 height 36
click at [145, 197] on div at bounding box center [145, 197] width 0 height 0
click at [305, 227] on div "smaller" at bounding box center [221, 221] width 170 height 12
click at [483, 354] on button "SUBMIT" at bounding box center [469, 350] width 63 height 26
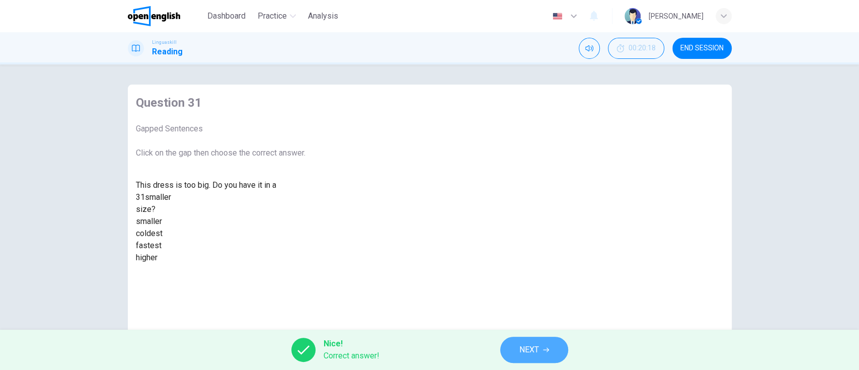
click at [525, 362] on button "NEXT" at bounding box center [534, 350] width 68 height 26
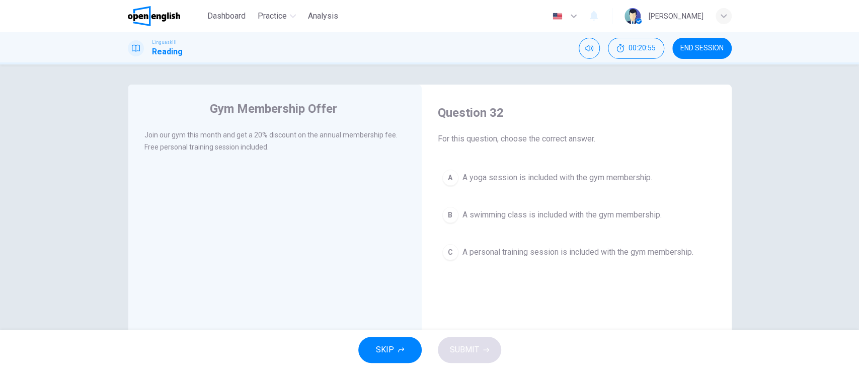
click at [669, 252] on span "A personal training session is included with the gym membership." at bounding box center [577, 252] width 231 height 12
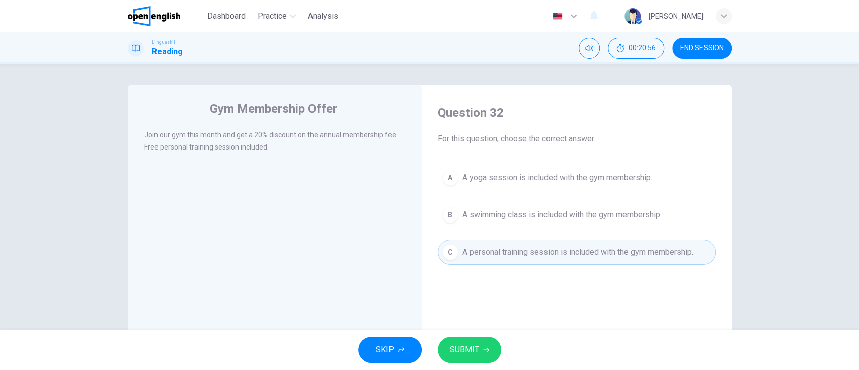
click at [472, 363] on div "SKIP SUBMIT" at bounding box center [429, 349] width 859 height 40
click at [476, 359] on button "SUBMIT" at bounding box center [469, 350] width 63 height 26
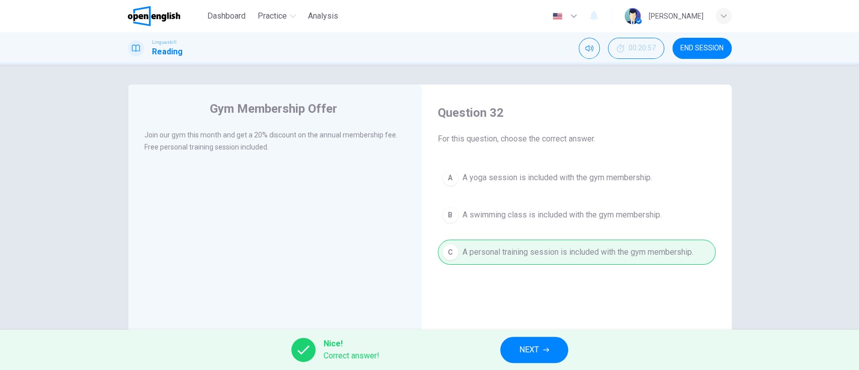
click at [515, 344] on button "NEXT" at bounding box center [534, 350] width 68 height 26
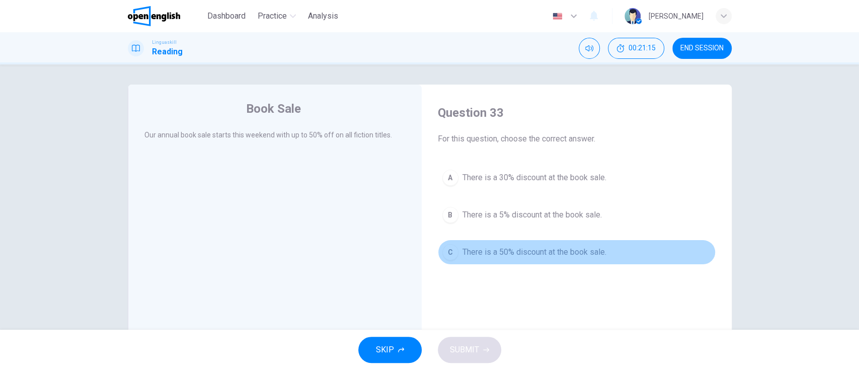
click at [599, 242] on button "C There is a 50% discount at the book sale." at bounding box center [577, 251] width 278 height 25
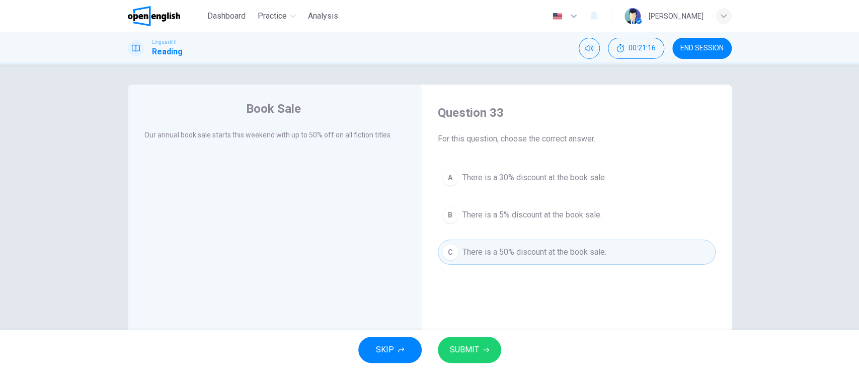
click at [465, 339] on button "SUBMIT" at bounding box center [469, 350] width 63 height 26
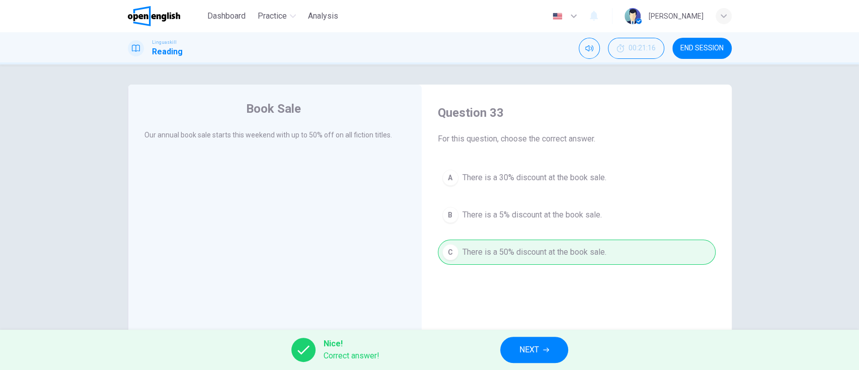
click at [528, 351] on span "NEXT" at bounding box center [529, 350] width 20 height 14
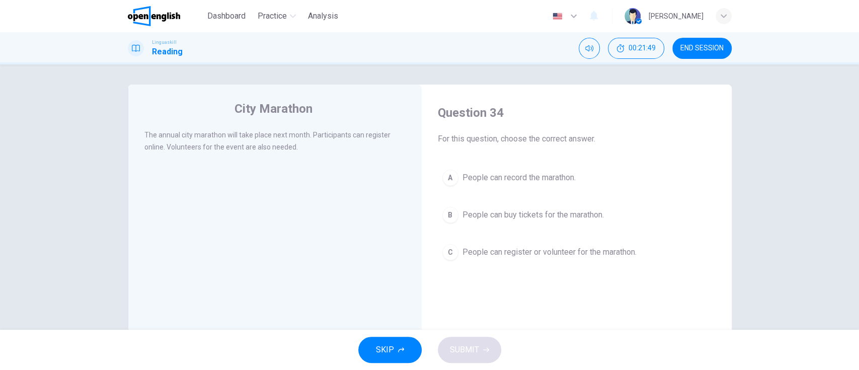
click at [603, 261] on button "C People can register or volunteer for the marathon." at bounding box center [577, 251] width 278 height 25
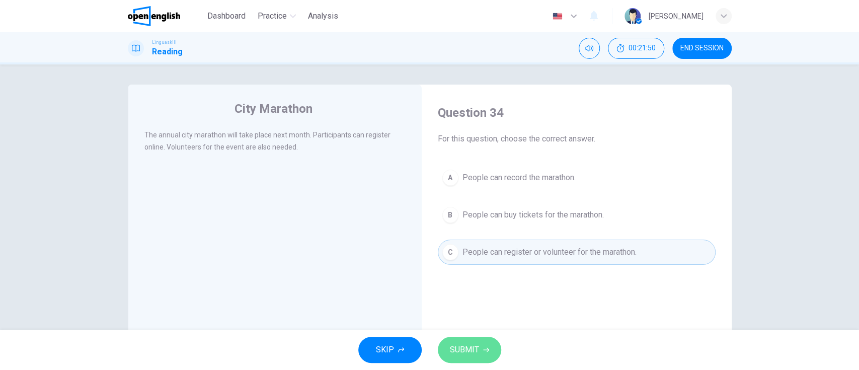
click at [474, 352] on span "SUBMIT" at bounding box center [464, 350] width 29 height 14
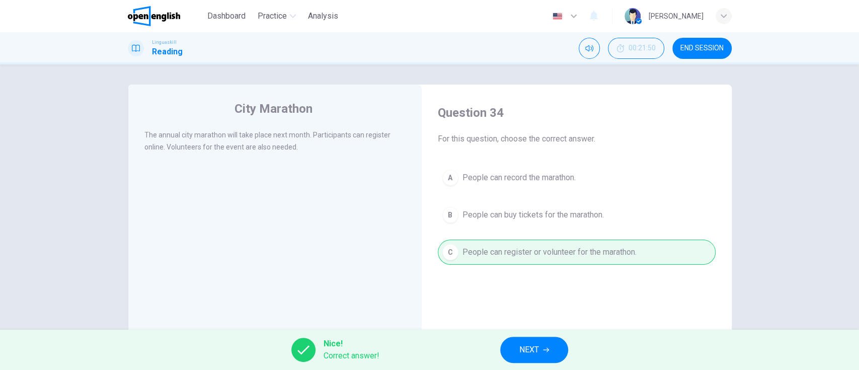
click at [511, 352] on button "NEXT" at bounding box center [534, 350] width 68 height 26
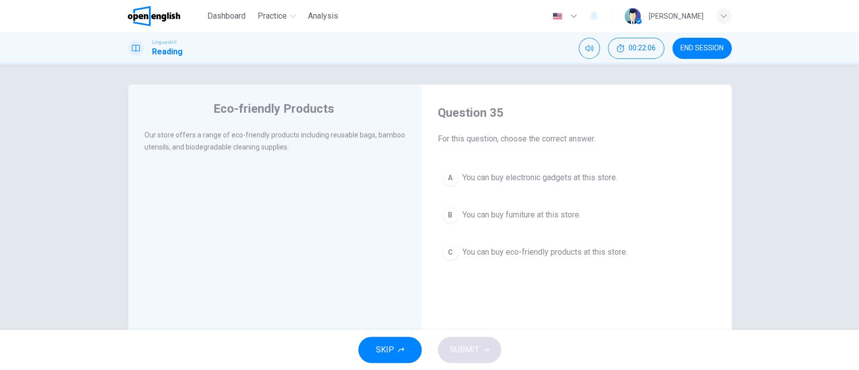
click at [394, 265] on div "Eco-friendly Products Our store offers a range of eco-friendly products includi…" at bounding box center [275, 260] width 294 height 350
click at [529, 262] on button "C You can buy eco-friendly products at this store." at bounding box center [577, 251] width 278 height 25
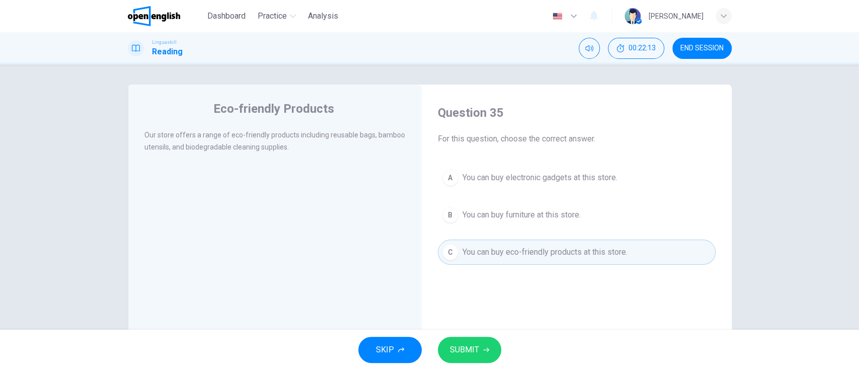
click at [473, 344] on span "SUBMIT" at bounding box center [464, 350] width 29 height 14
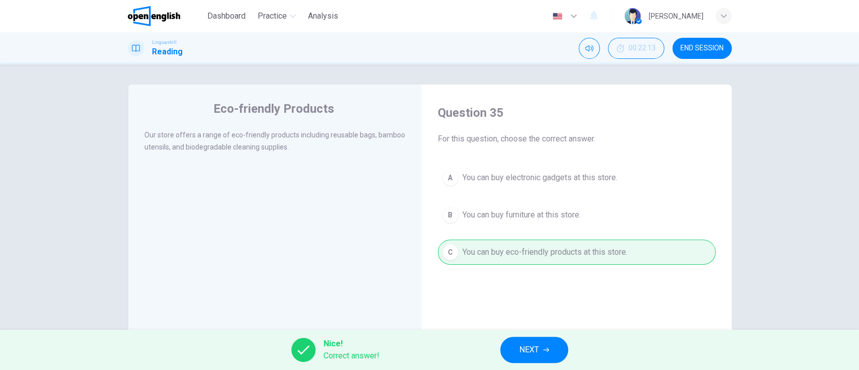
click at [513, 349] on button "NEXT" at bounding box center [534, 350] width 68 height 26
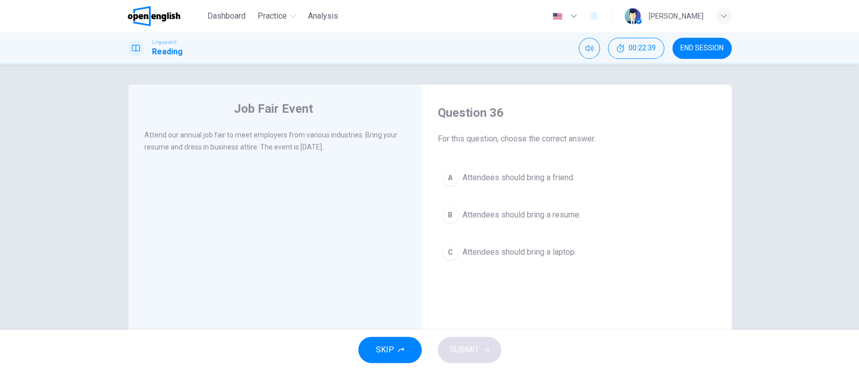
click at [538, 217] on span "Attendees should bring a resume." at bounding box center [521, 215] width 118 height 12
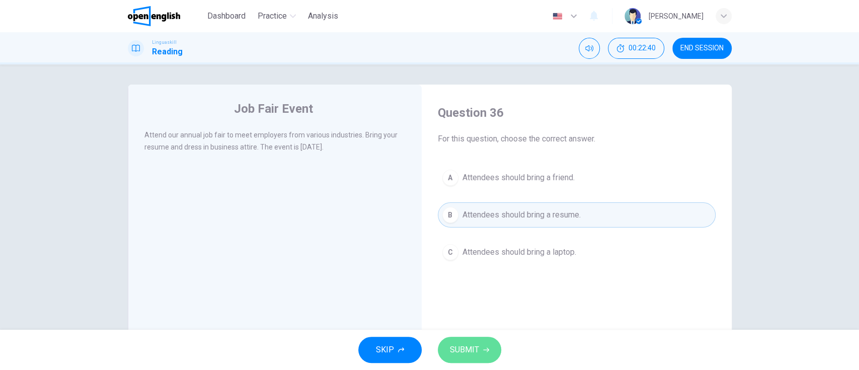
click at [471, 357] on button "SUBMIT" at bounding box center [469, 350] width 63 height 26
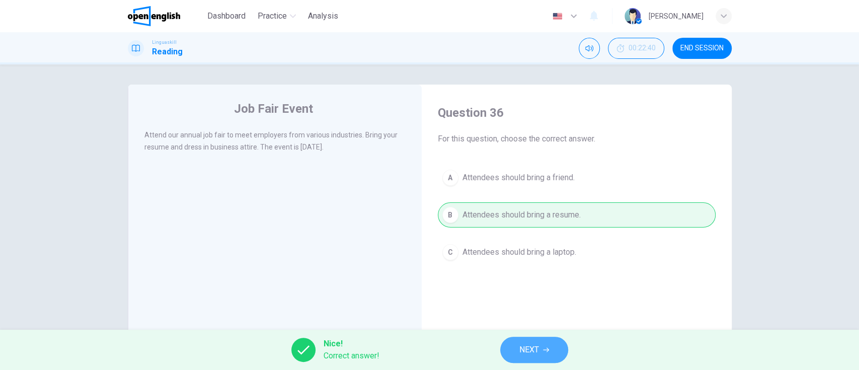
click at [534, 340] on button "NEXT" at bounding box center [534, 350] width 68 height 26
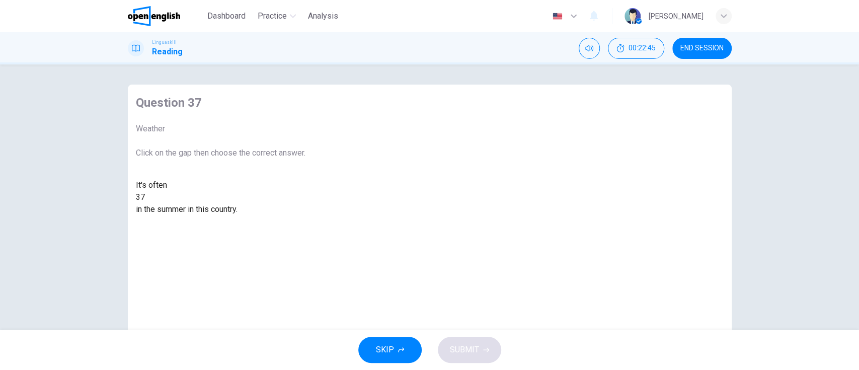
click at [145, 197] on div at bounding box center [145, 197] width 0 height 0
click at [305, 239] on div "hot" at bounding box center [221, 233] width 170 height 12
click at [478, 352] on button "SUBMIT" at bounding box center [469, 350] width 63 height 26
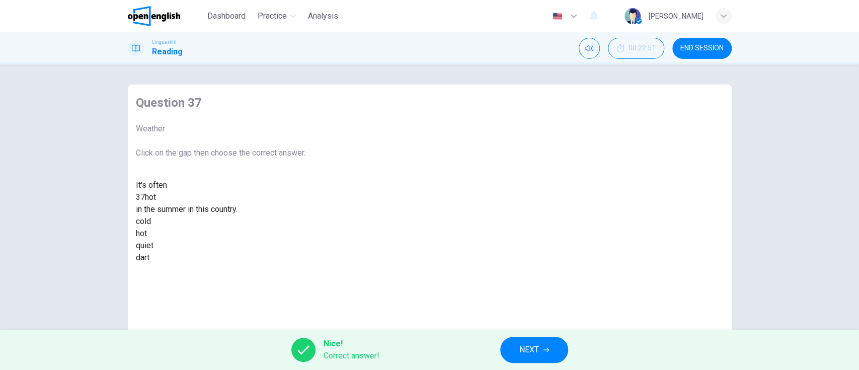
drag, startPoint x: 478, startPoint y: 352, endPoint x: 547, endPoint y: 356, distance: 68.5
click at [547, 356] on div "Nice! Correct answer! NEXT" at bounding box center [429, 349] width 859 height 40
click at [537, 350] on span "NEXT" at bounding box center [529, 350] width 20 height 14
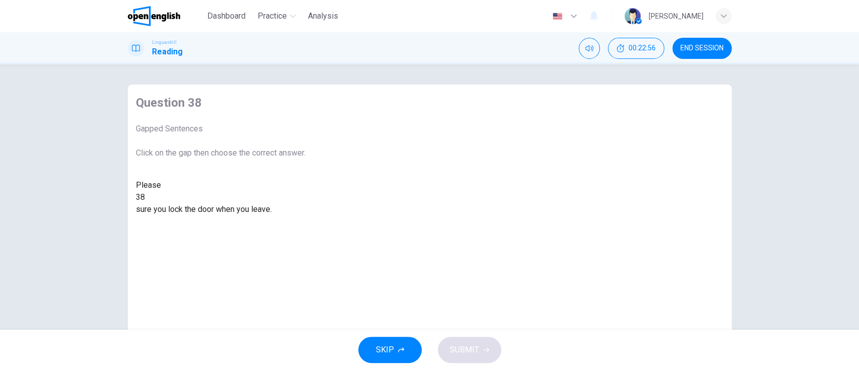
drag, startPoint x: 410, startPoint y: 270, endPoint x: 386, endPoint y: 240, distance: 38.6
click at [313, 240] on div "Question 38 Gapped Sentences Click on the gap then choose the correct answer. P…" at bounding box center [221, 260] width 186 height 350
click at [145, 197] on div at bounding box center [145, 197] width 0 height 0
click at [305, 252] on div "make" at bounding box center [221, 245] width 170 height 12
click at [484, 352] on icon "button" at bounding box center [486, 350] width 6 height 6
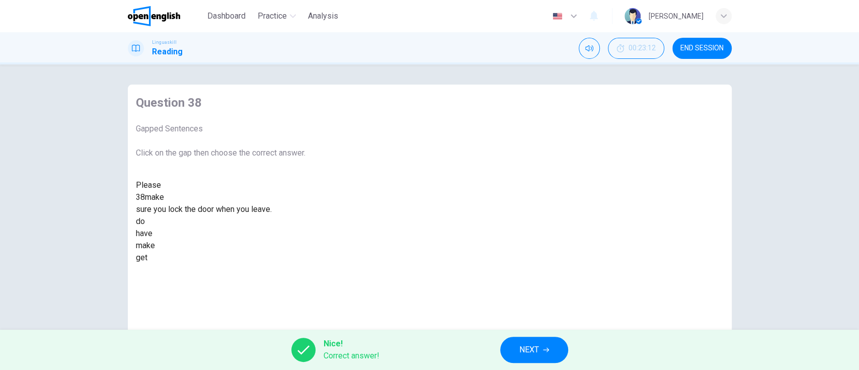
click at [495, 348] on div "Nice! Correct answer! NEXT" at bounding box center [429, 349] width 859 height 40
click at [527, 354] on span "NEXT" at bounding box center [529, 350] width 20 height 14
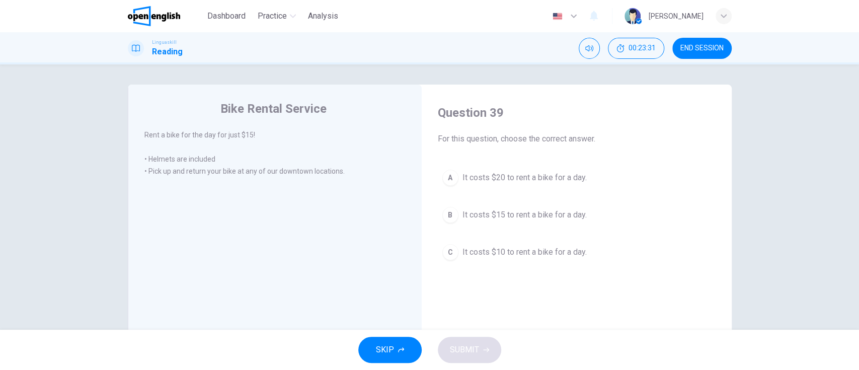
click at [527, 354] on div "SKIP SUBMIT" at bounding box center [429, 349] width 859 height 40
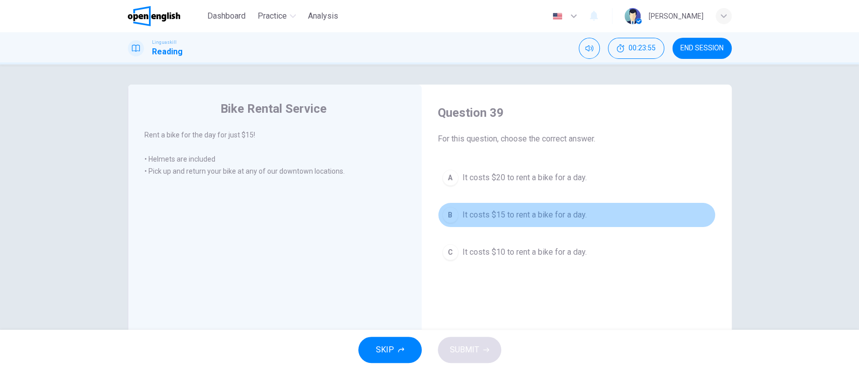
click at [534, 215] on span "It costs $15 to rent a bike for a day." at bounding box center [524, 215] width 124 height 12
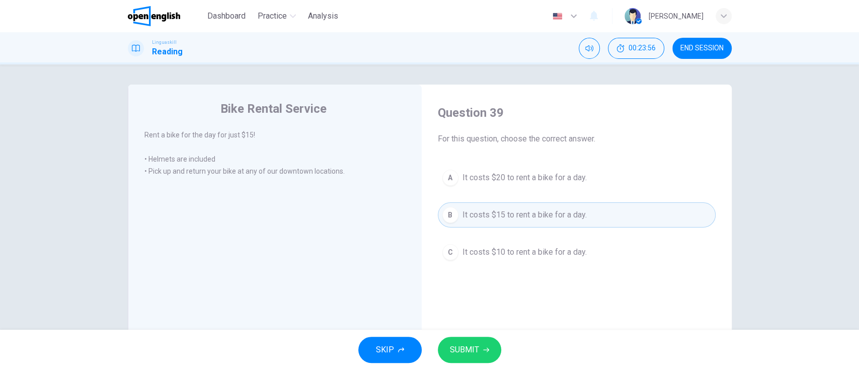
click at [483, 351] on icon "button" at bounding box center [486, 350] width 6 height 6
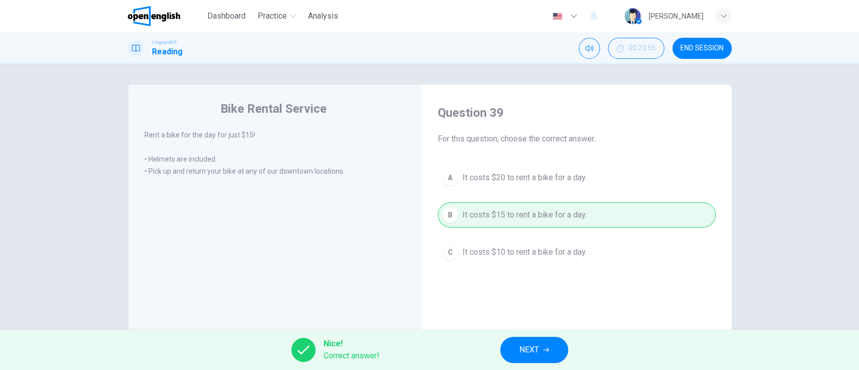
click at [532, 350] on span "NEXT" at bounding box center [529, 350] width 20 height 14
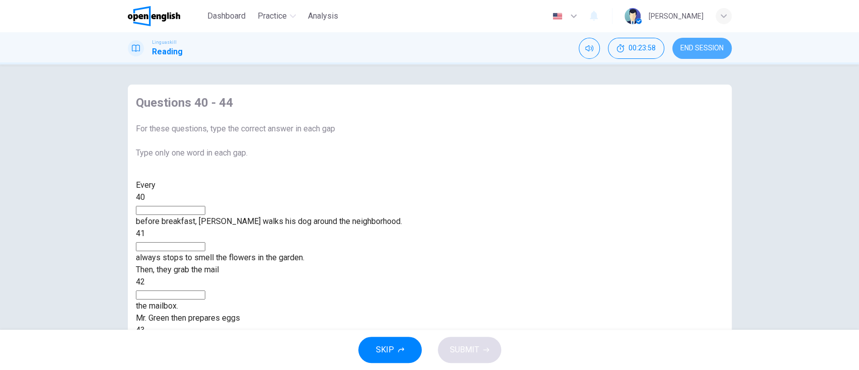
click at [717, 49] on span "END SESSION" at bounding box center [701, 48] width 43 height 8
